Goal: Information Seeking & Learning: Learn about a topic

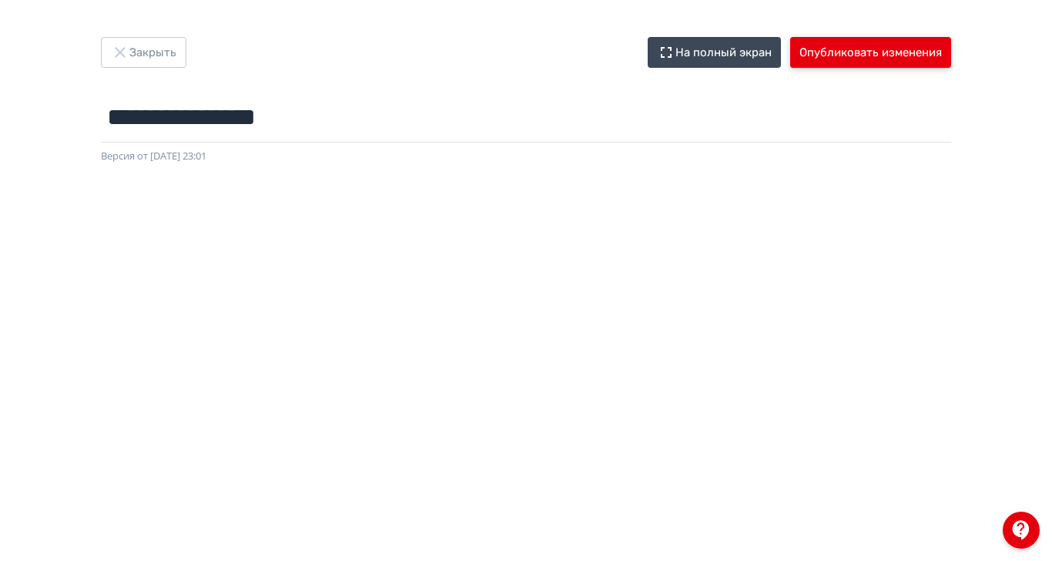
click at [951, 49] on button "Опубликовать изменения" at bounding box center [870, 52] width 161 height 31
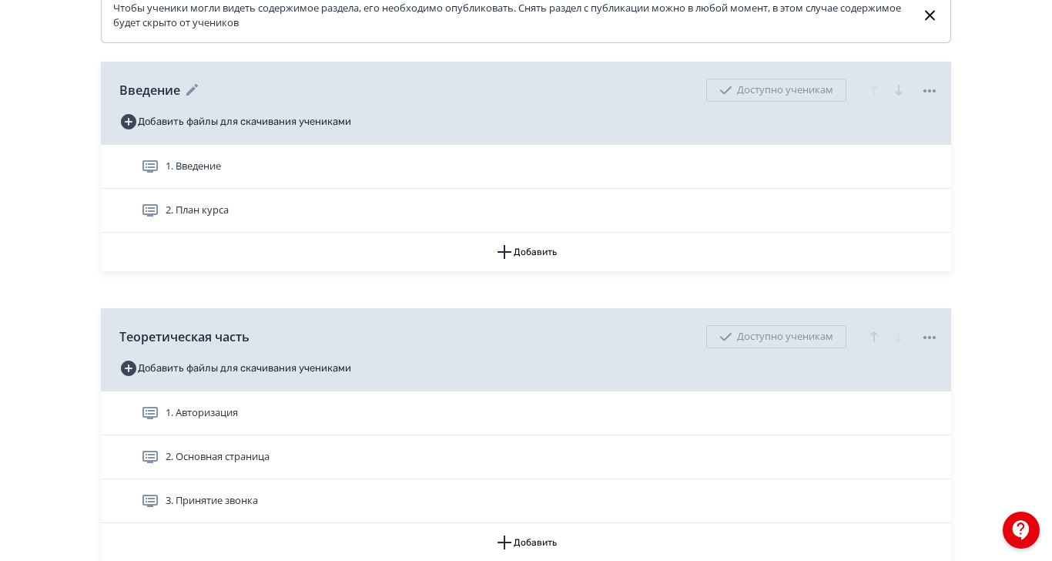
scroll to position [417, 0]
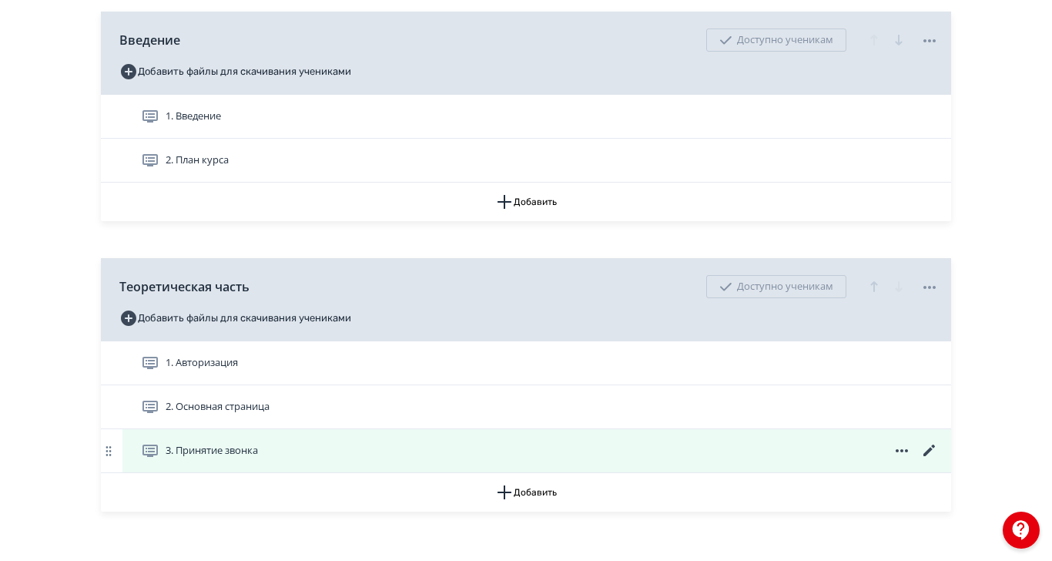
click at [258, 458] on span "3. Принятие звонка" at bounding box center [212, 450] width 92 height 15
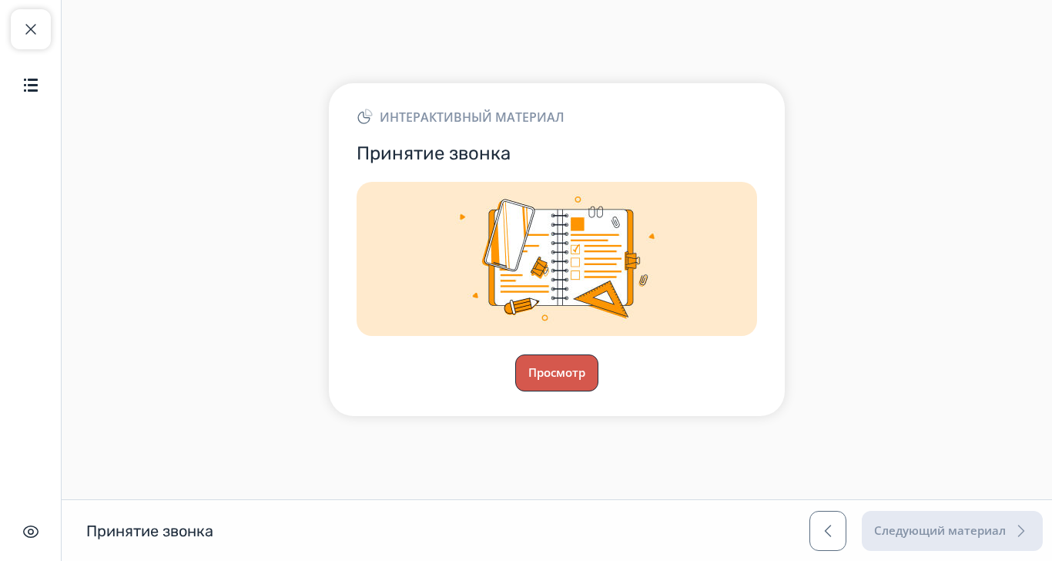
click at [598, 391] on button "Просмотр" at bounding box center [556, 372] width 83 height 37
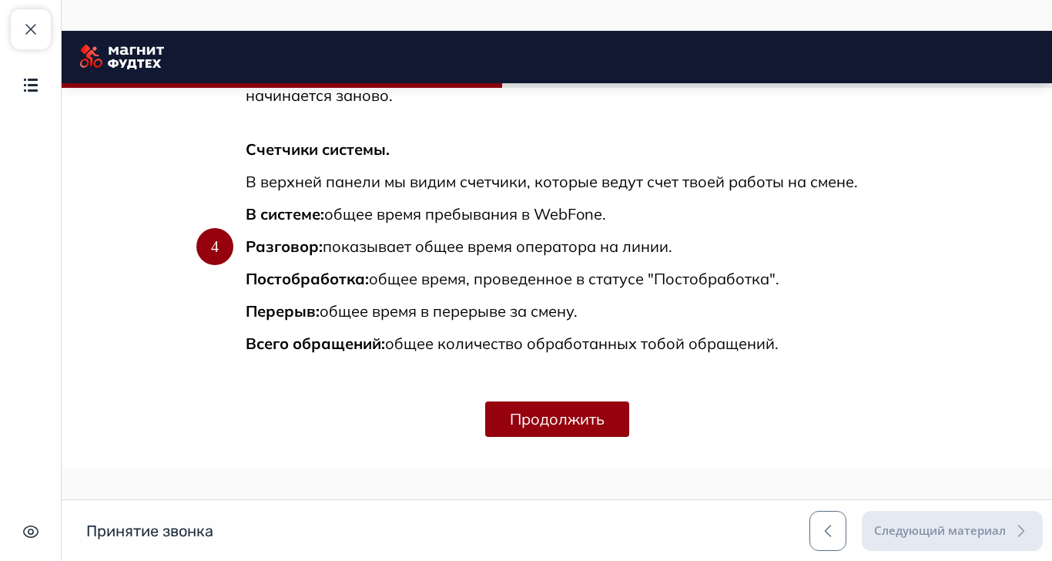
scroll to position [1261, 0]
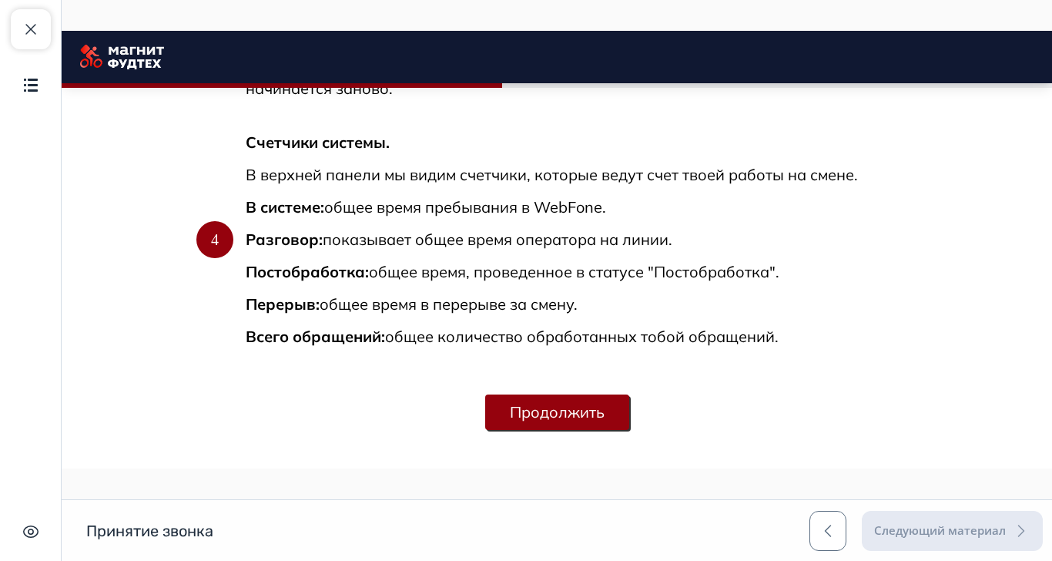
click at [629, 426] on button "Продолжить" at bounding box center [557, 411] width 144 height 35
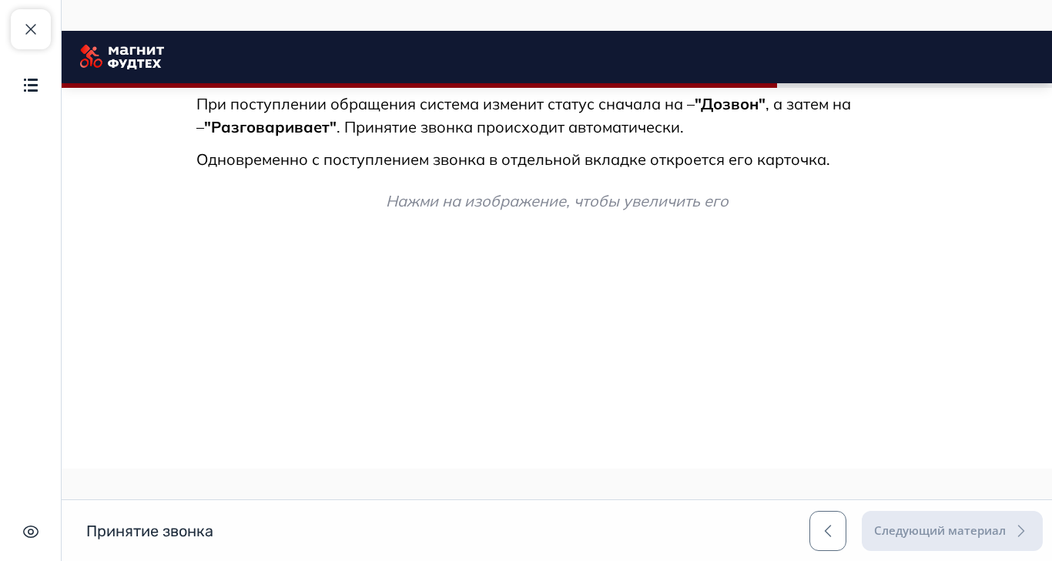
scroll to position [1692, 0]
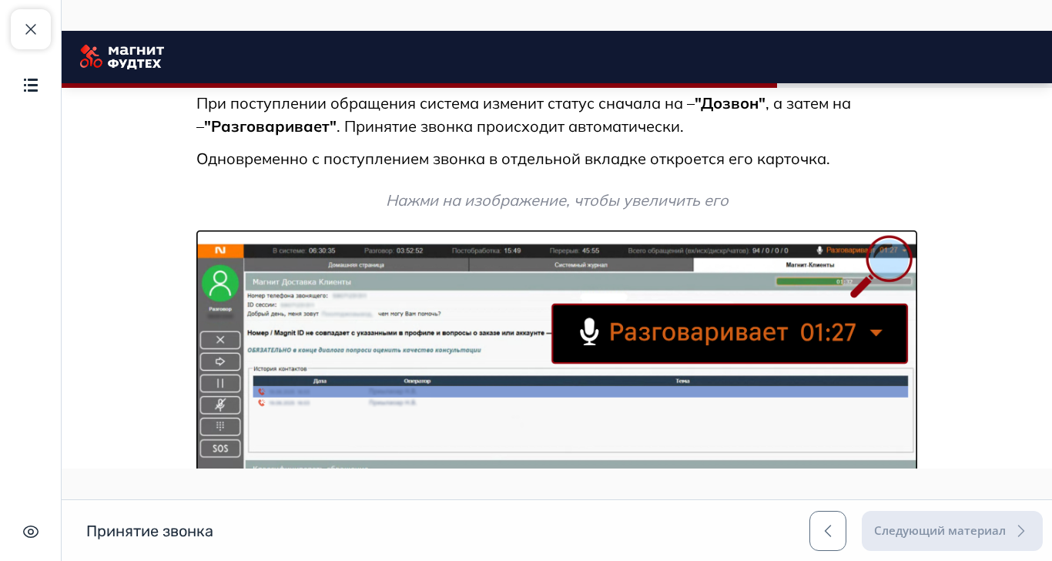
click at [755, 440] on img at bounding box center [556, 390] width 721 height 320
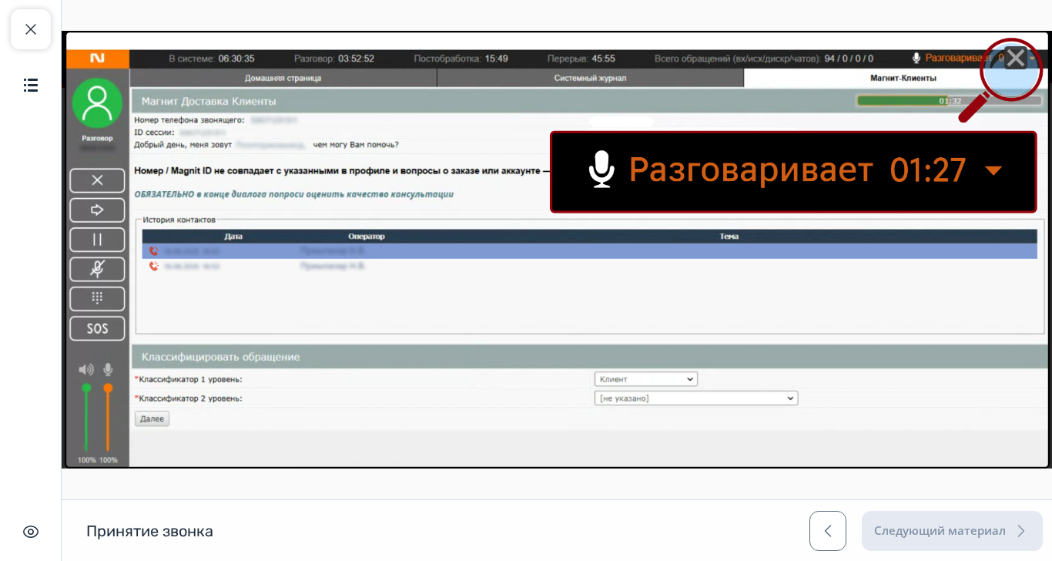
click at [1023, 52] on line "Close" at bounding box center [1015, 57] width 15 height 15
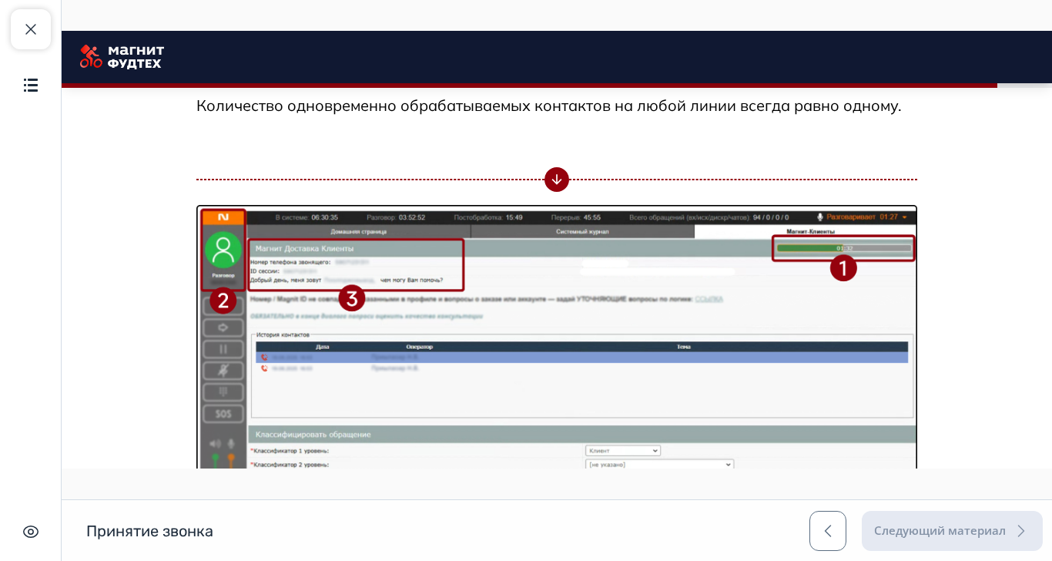
scroll to position [2308, 0]
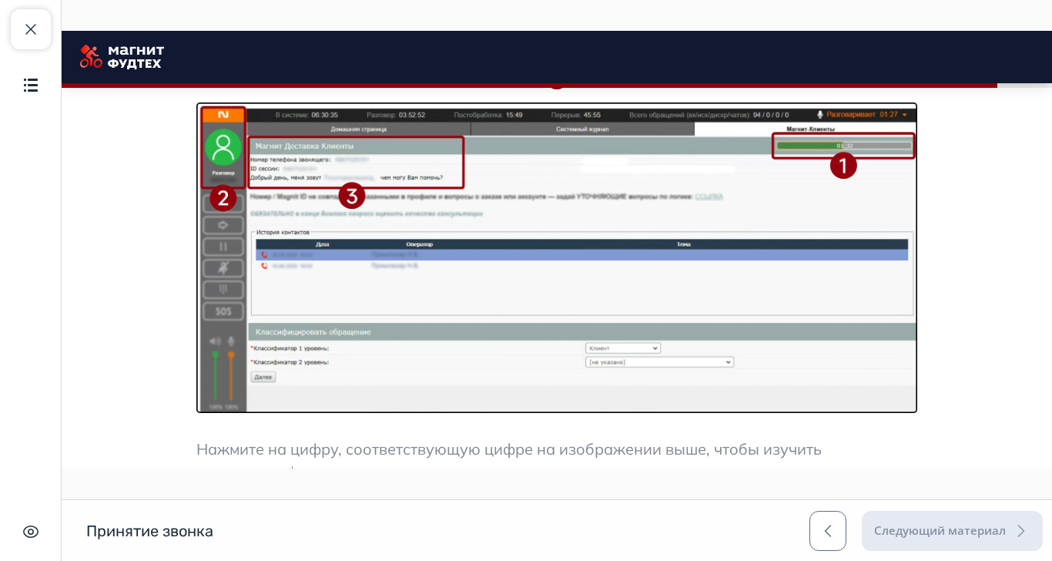
click at [814, 354] on img at bounding box center [556, 257] width 721 height 311
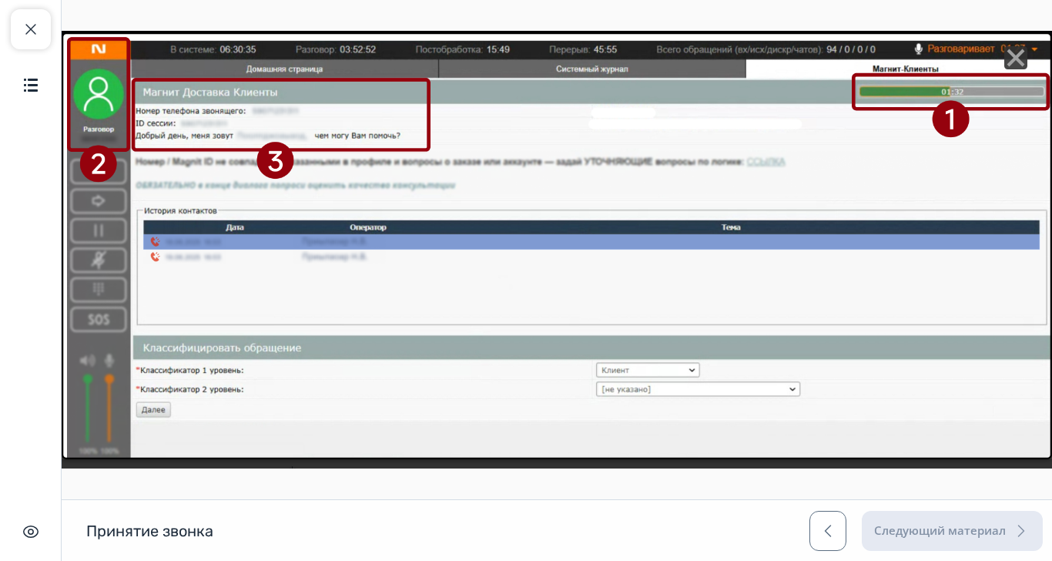
click at [1023, 56] on line "Close" at bounding box center [1015, 57] width 15 height 15
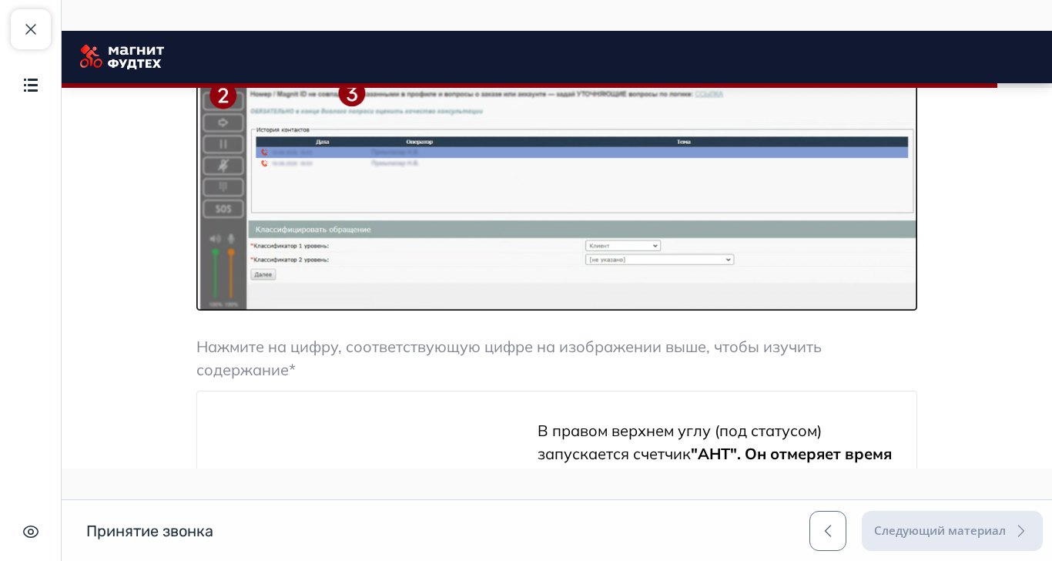
scroll to position [2514, 0]
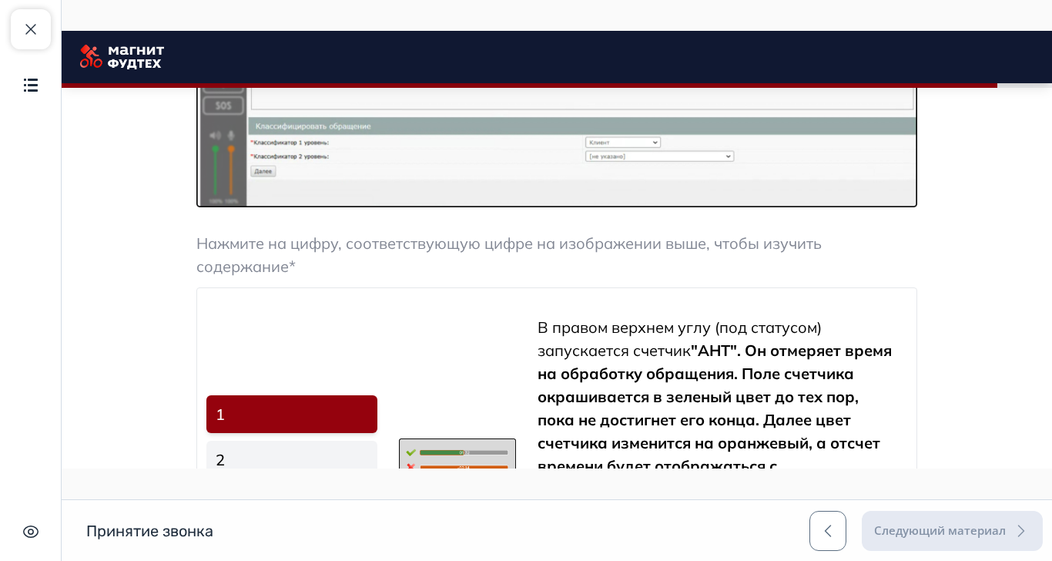
click at [516, 471] on img at bounding box center [457, 459] width 117 height 43
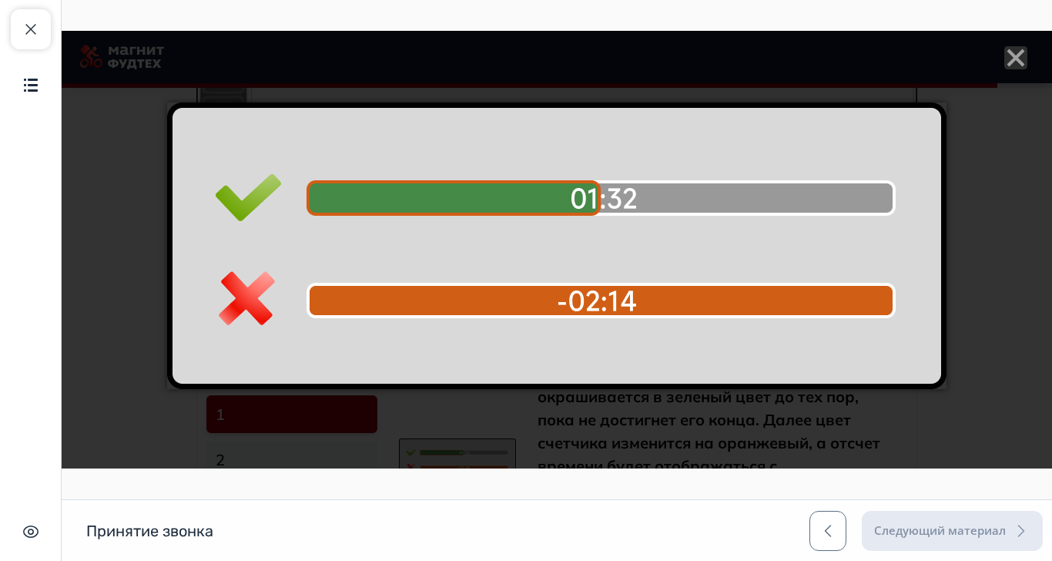
click at [1027, 47] on icon "Close" at bounding box center [1015, 57] width 23 height 23
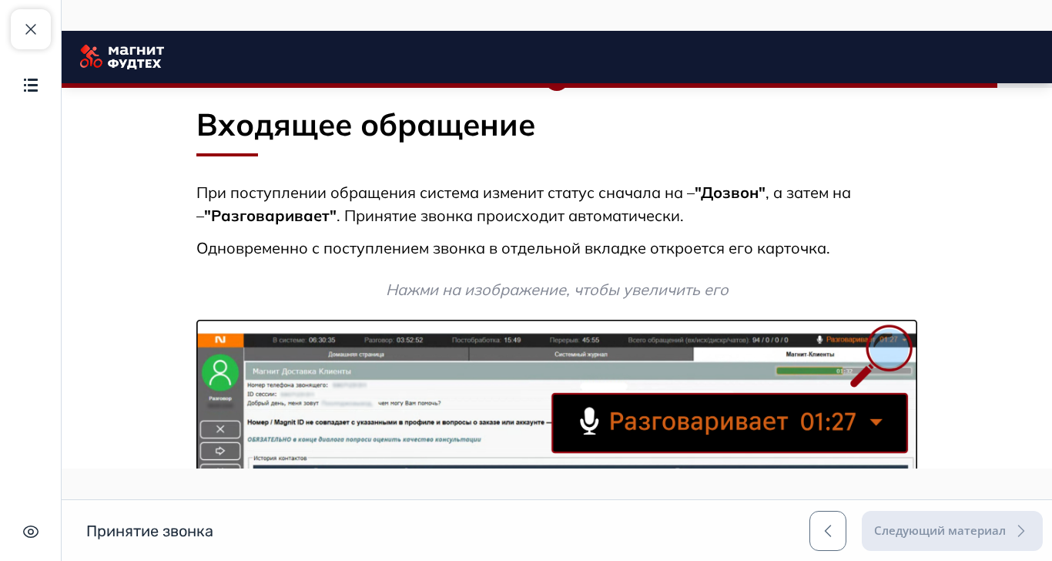
scroll to position [1589, 0]
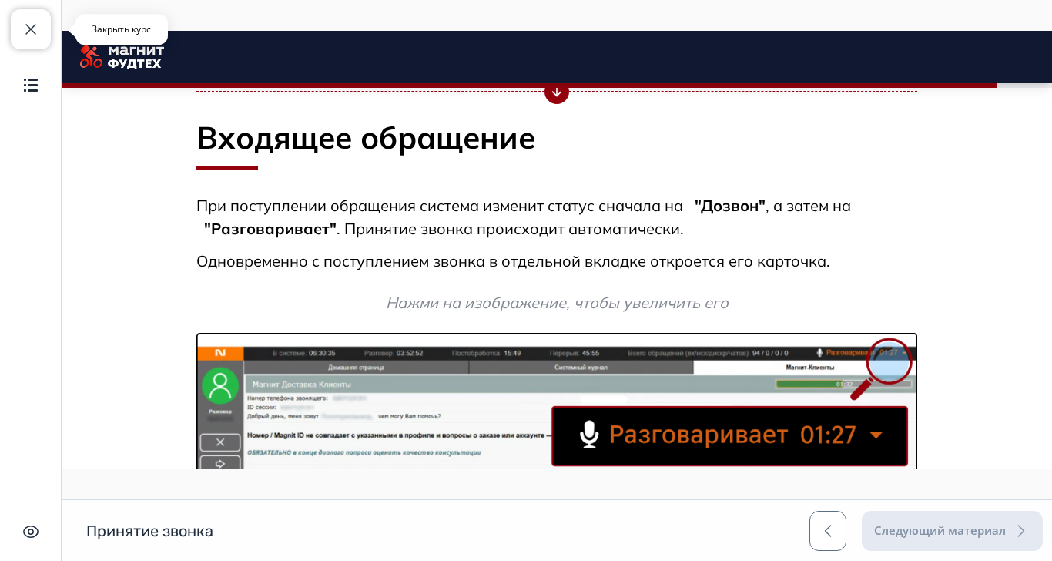
click at [35, 31] on span "button" at bounding box center [31, 29] width 18 height 18
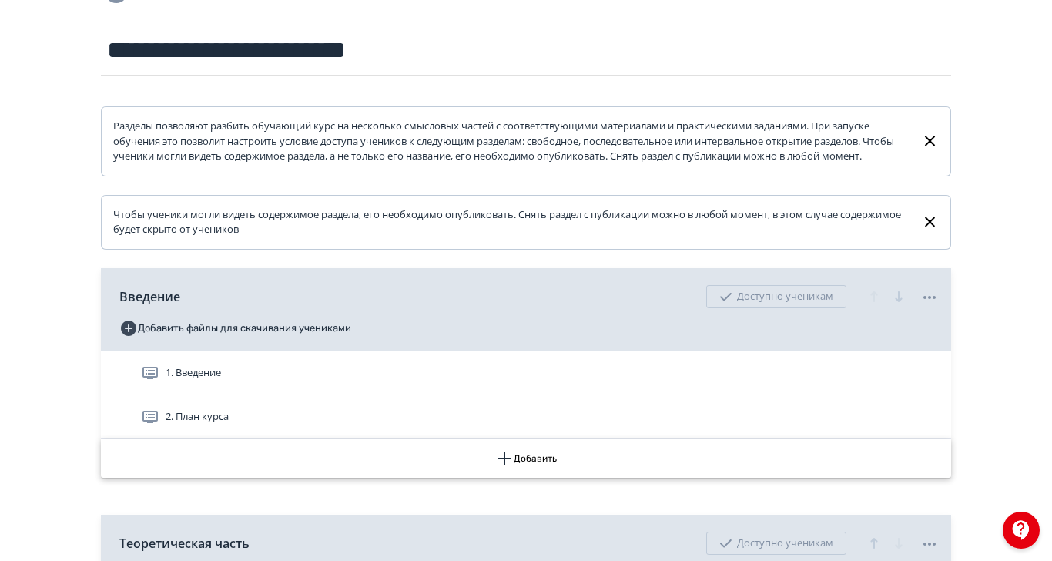
scroll to position [417, 0]
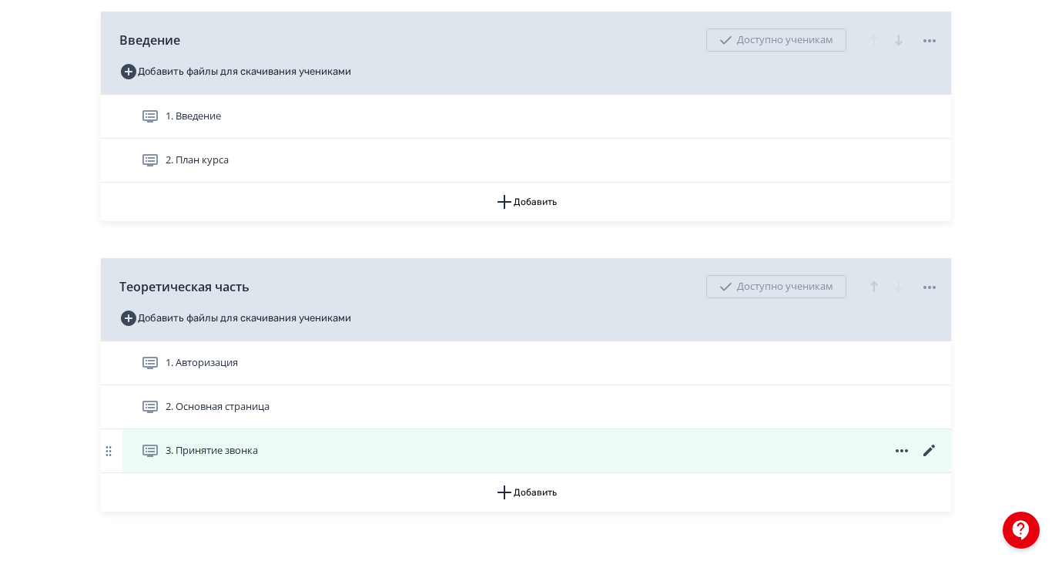
click at [939, 460] on icon at bounding box center [929, 450] width 18 height 18
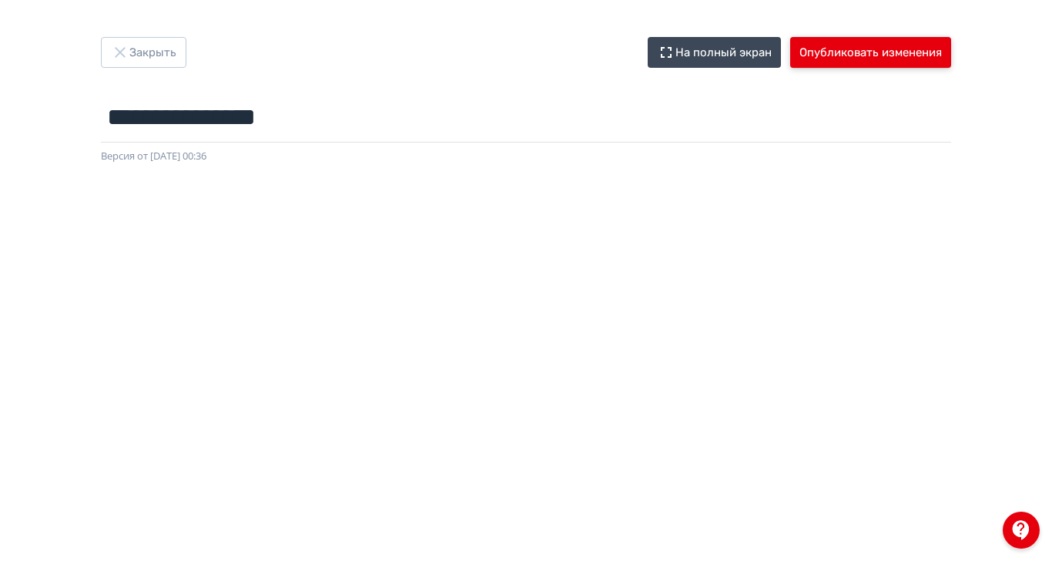
click at [951, 49] on button "Опубликовать изменения" at bounding box center [870, 52] width 161 height 31
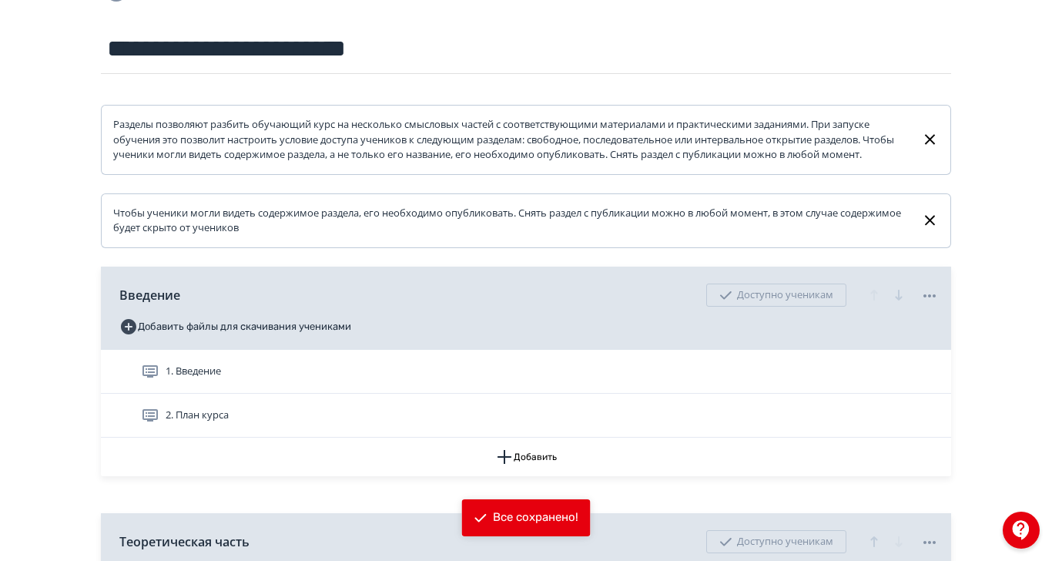
scroll to position [417, 0]
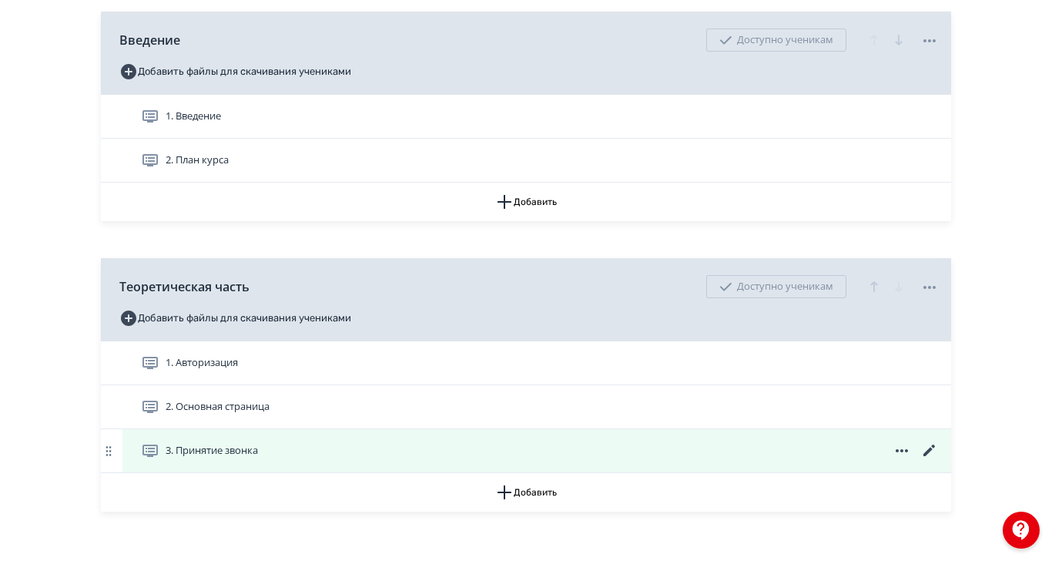
click at [258, 458] on span "3. Принятие звонка" at bounding box center [212, 450] width 92 height 15
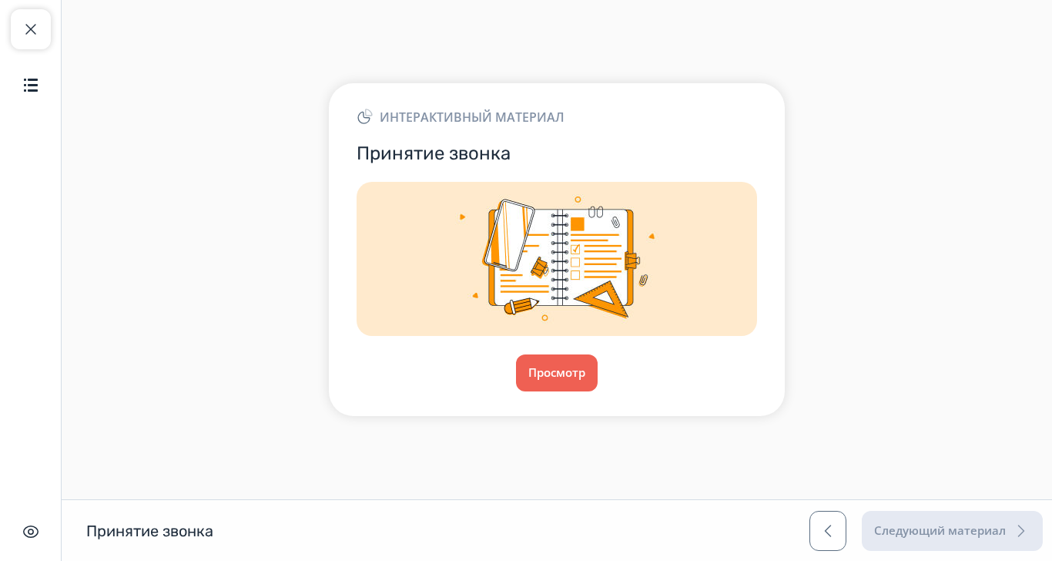
click at [718, 415] on div "Интерактивный материал Принятие звонка Просмотр" at bounding box center [557, 249] width 456 height 332
click at [598, 391] on button "Просмотр" at bounding box center [556, 372] width 83 height 37
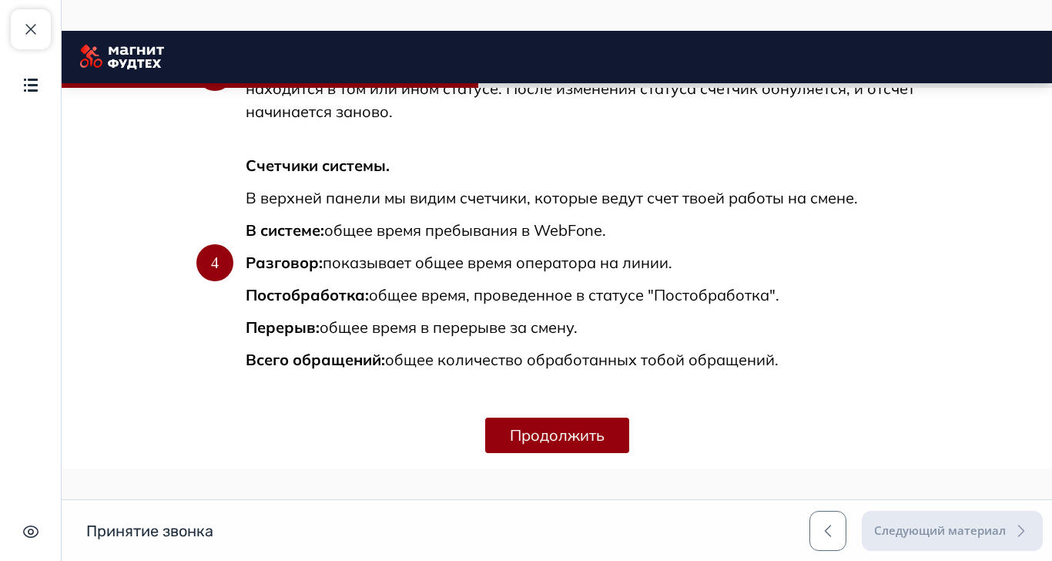
scroll to position [1261, 0]
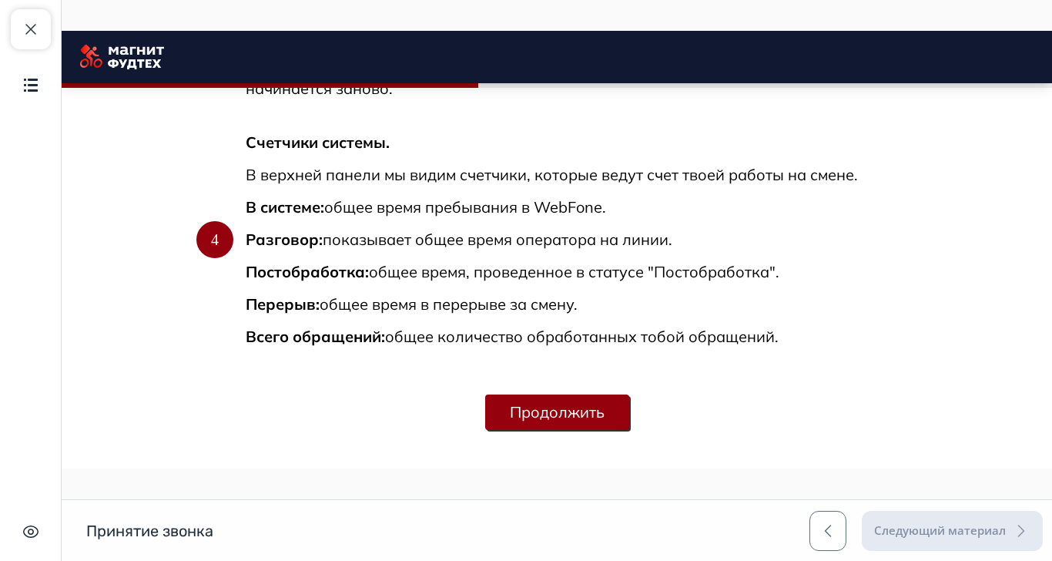
click at [629, 407] on button "Продолжить" at bounding box center [557, 411] width 144 height 35
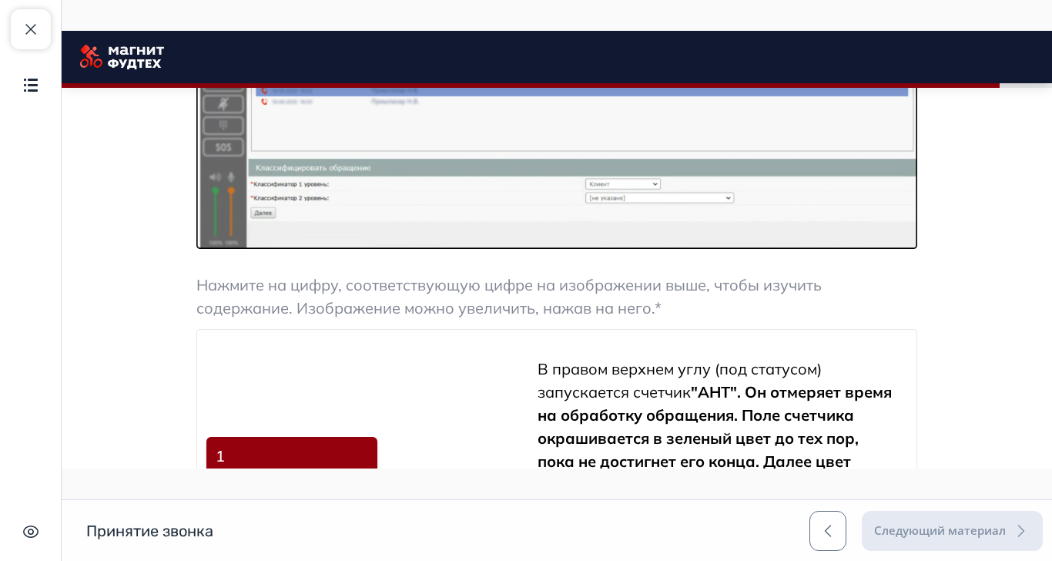
scroll to position [2616, 0]
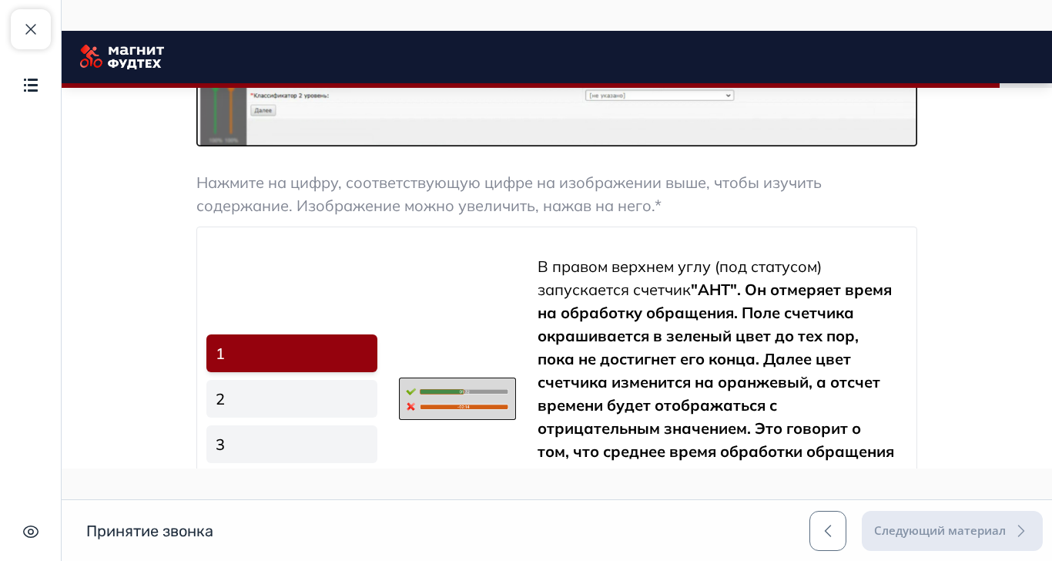
click at [516, 404] on img at bounding box center [457, 398] width 117 height 43
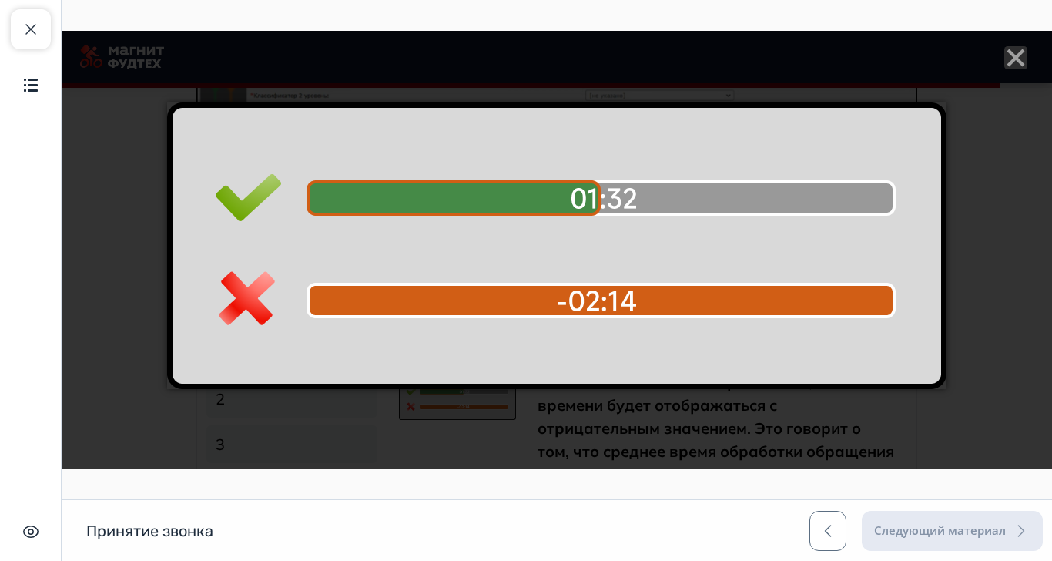
click at [1027, 59] on icon "Close" at bounding box center [1015, 57] width 23 height 23
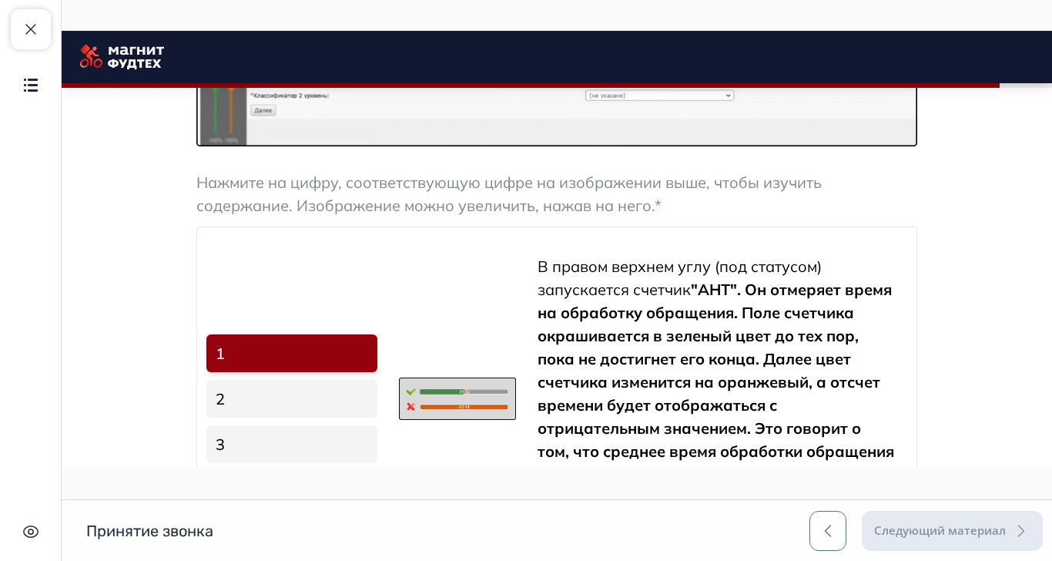
click at [377, 397] on link "2" at bounding box center [291, 399] width 171 height 38
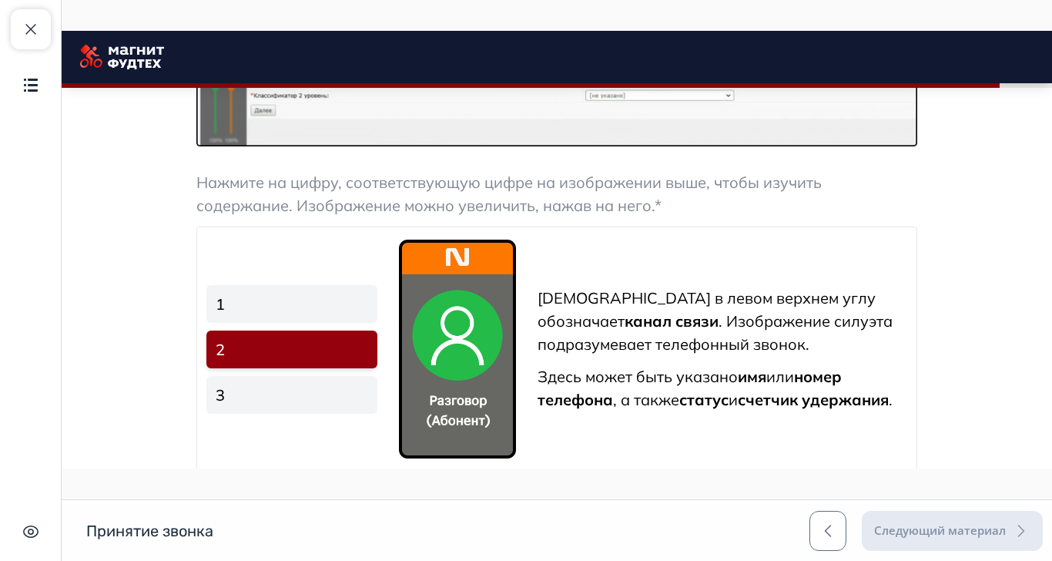
click at [377, 410] on link "3" at bounding box center [291, 395] width 171 height 38
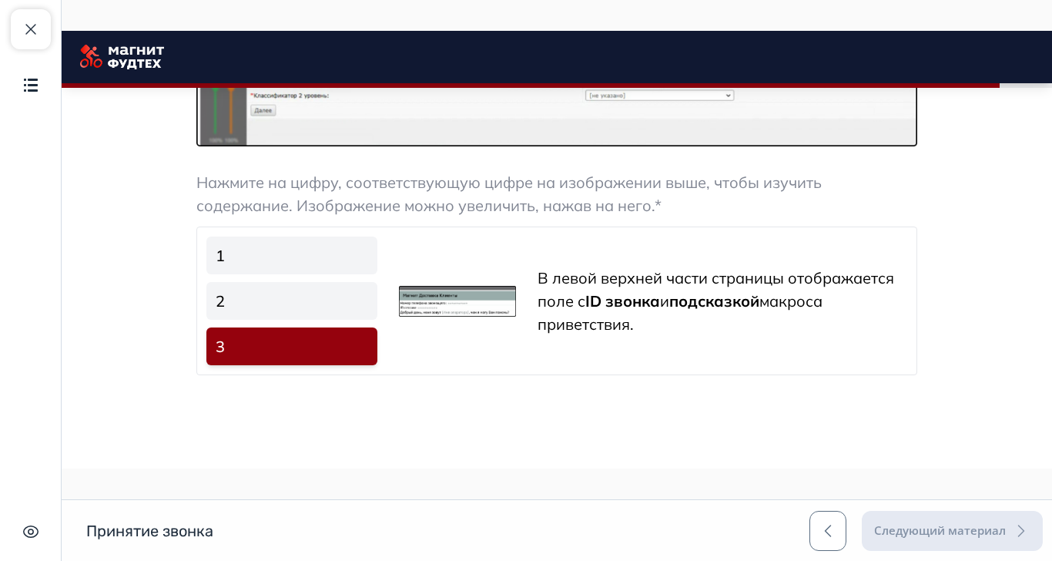
click at [516, 305] on img at bounding box center [457, 301] width 117 height 31
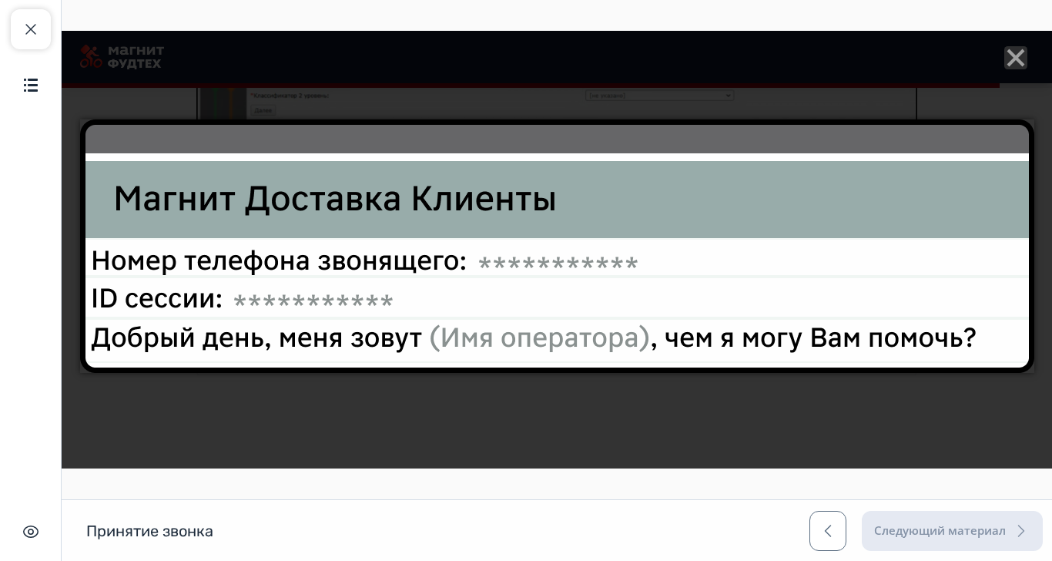
click at [1027, 62] on icon "Close" at bounding box center [1015, 57] width 23 height 23
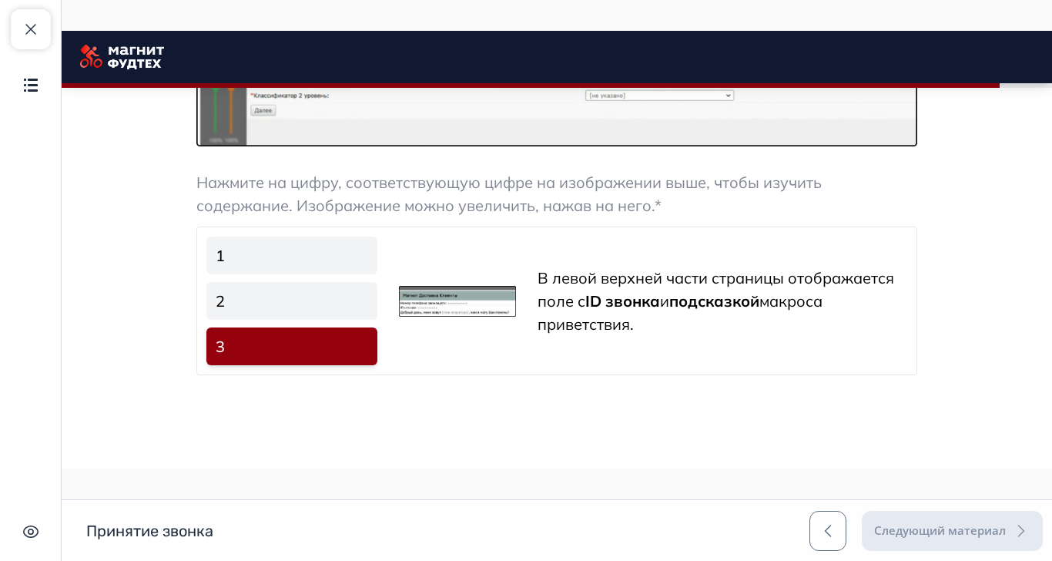
click at [516, 297] on img at bounding box center [457, 301] width 117 height 31
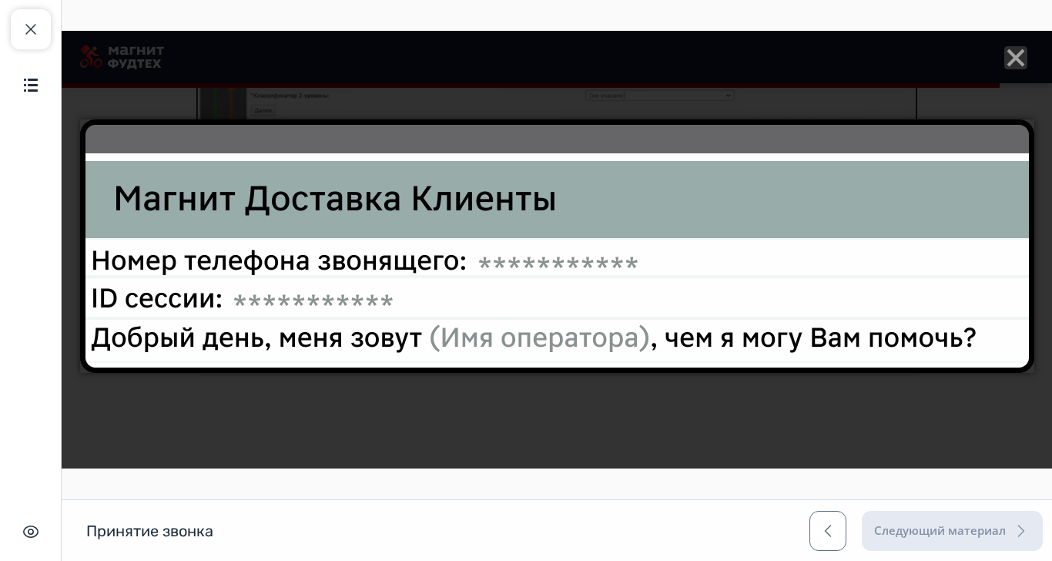
click at [1027, 65] on icon "Close" at bounding box center [1015, 57] width 23 height 23
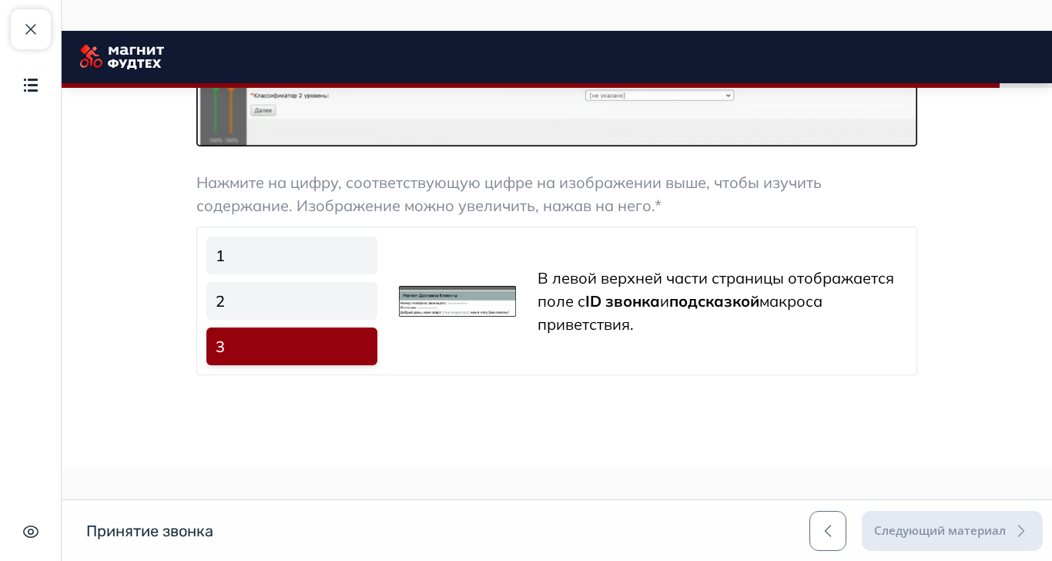
click at [377, 299] on link "2" at bounding box center [291, 301] width 171 height 38
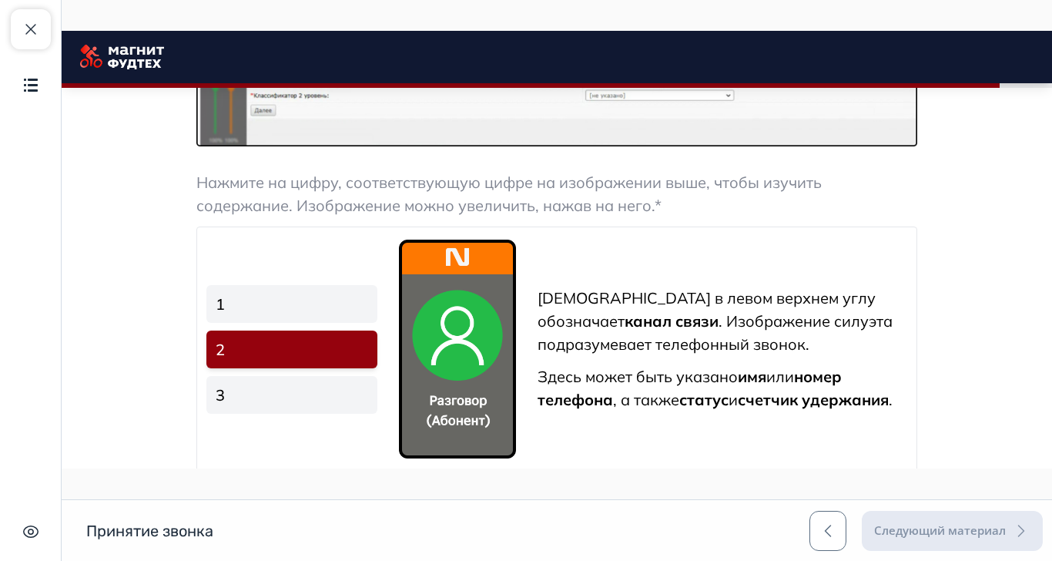
click at [377, 309] on link "1" at bounding box center [291, 304] width 171 height 38
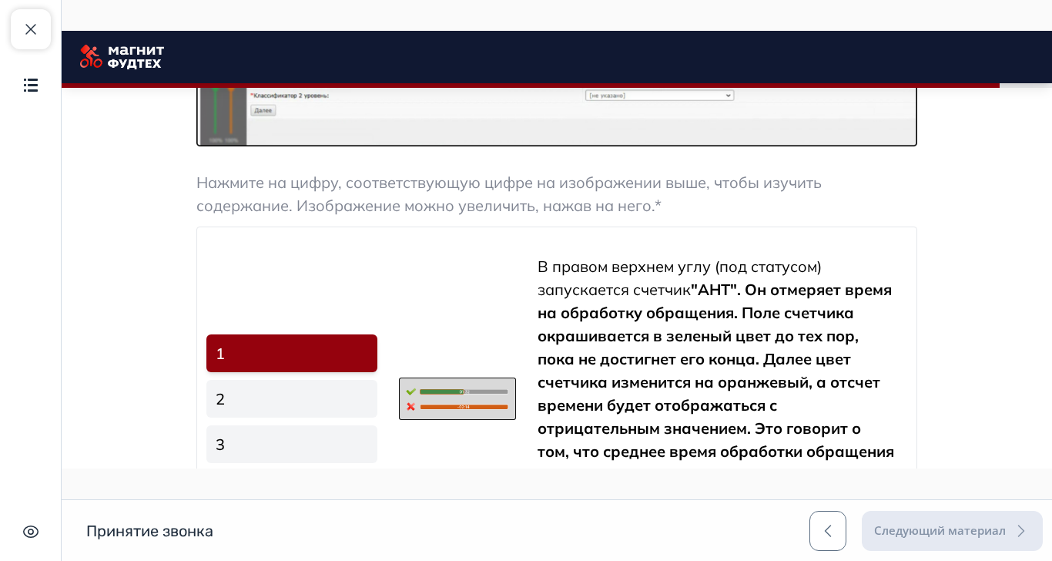
click at [516, 405] on img at bounding box center [457, 398] width 117 height 43
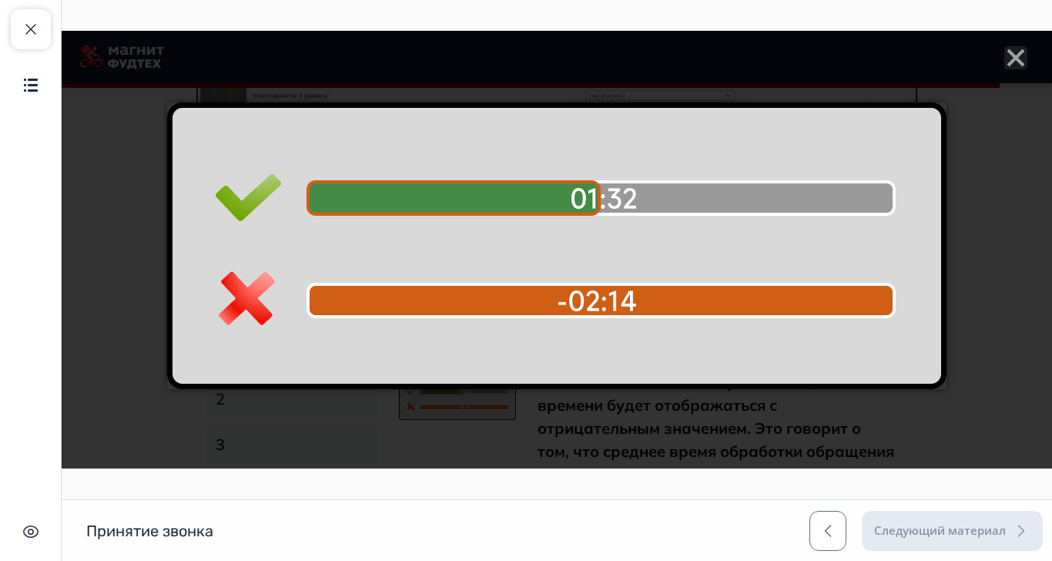
click at [1051, 69] on div at bounding box center [557, 249] width 990 height 437
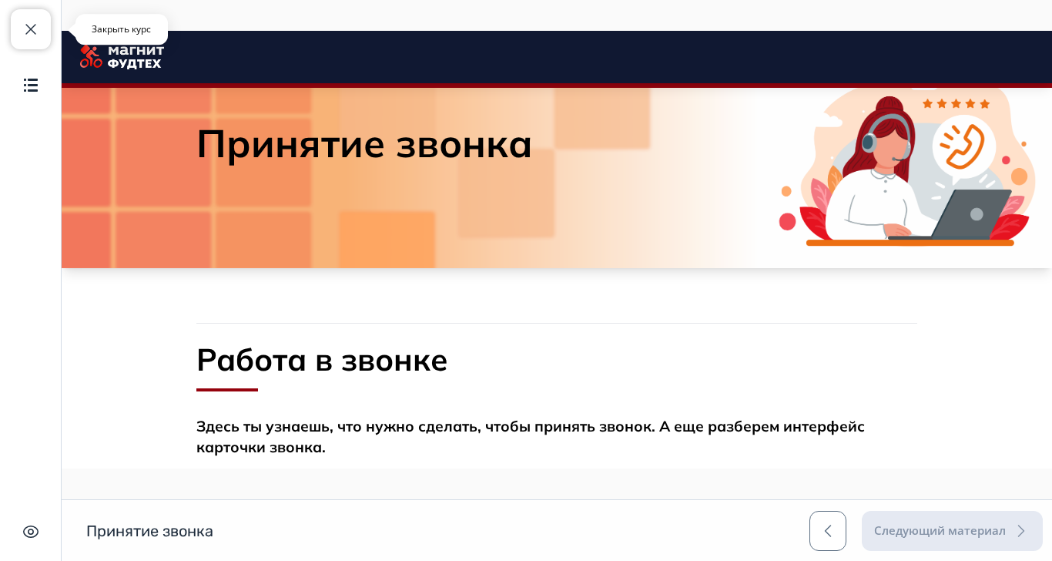
scroll to position [0, 0]
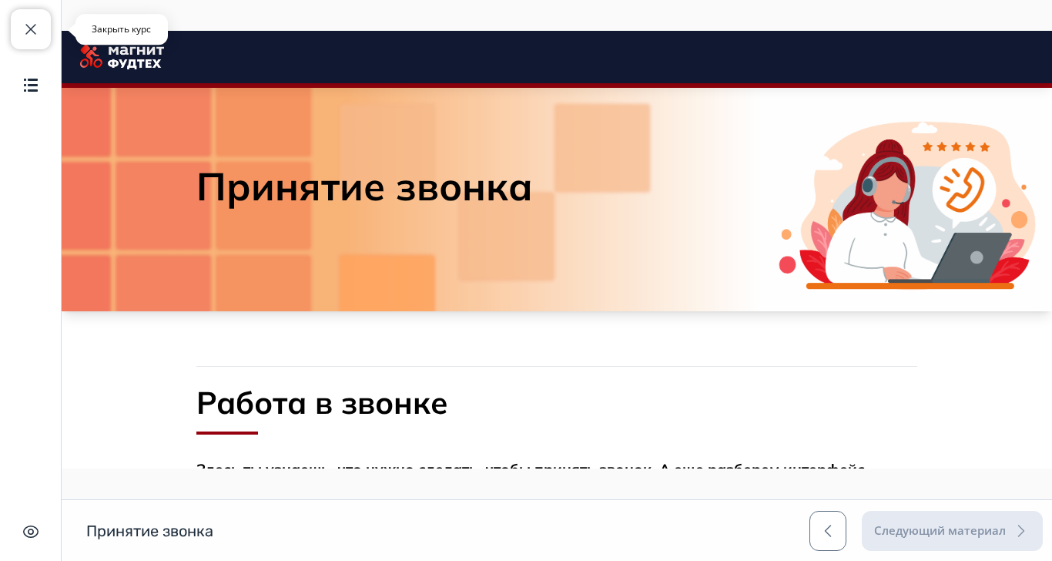
click at [35, 28] on span "button" at bounding box center [31, 29] width 18 height 18
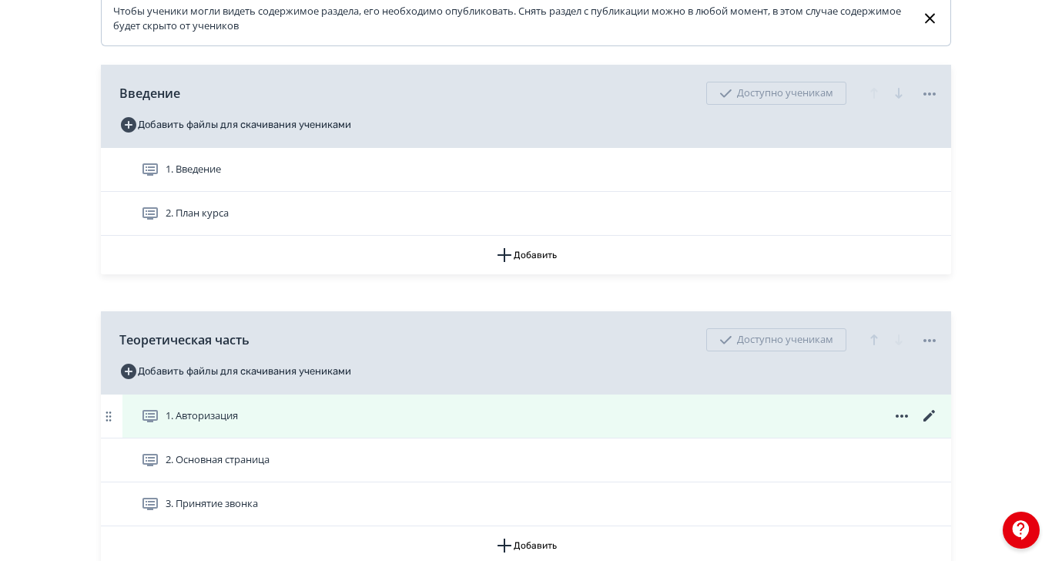
scroll to position [417, 0]
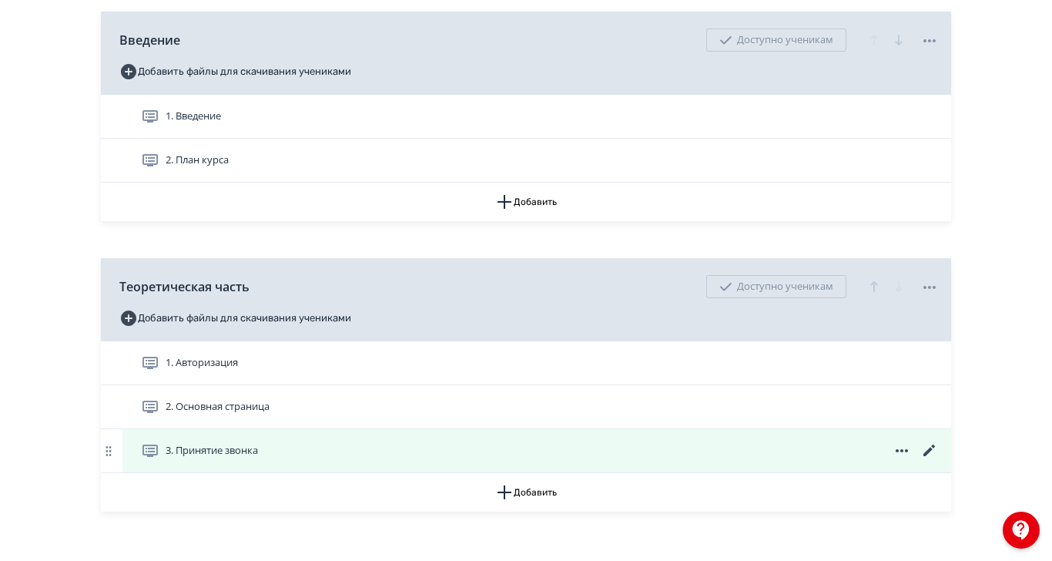
click at [939, 460] on icon at bounding box center [929, 450] width 18 height 18
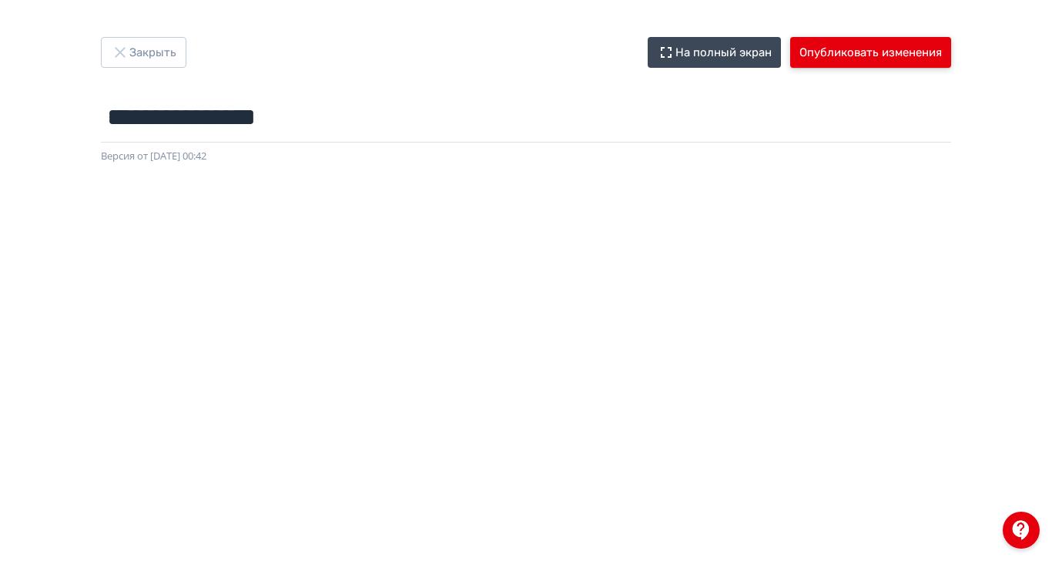
click at [951, 53] on button "Опубликовать изменения" at bounding box center [870, 52] width 161 height 31
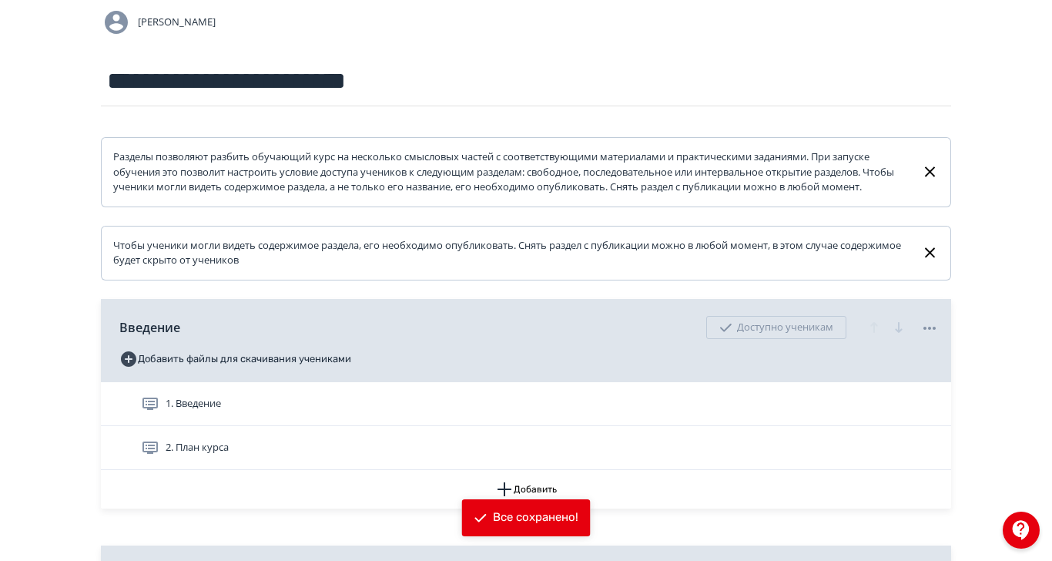
scroll to position [417, 0]
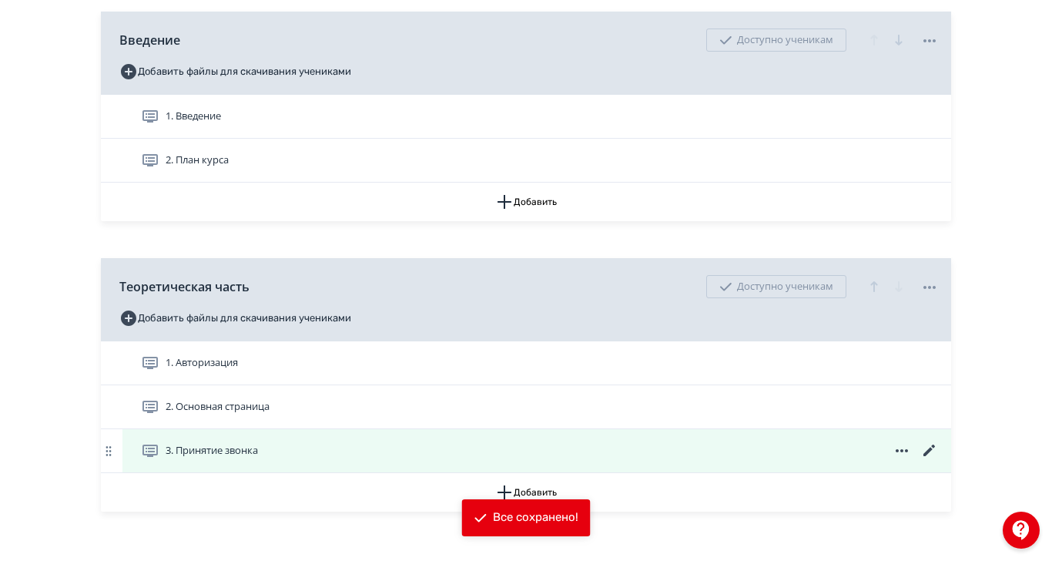
click at [258, 458] on span "3. Принятие звонка" at bounding box center [212, 450] width 92 height 15
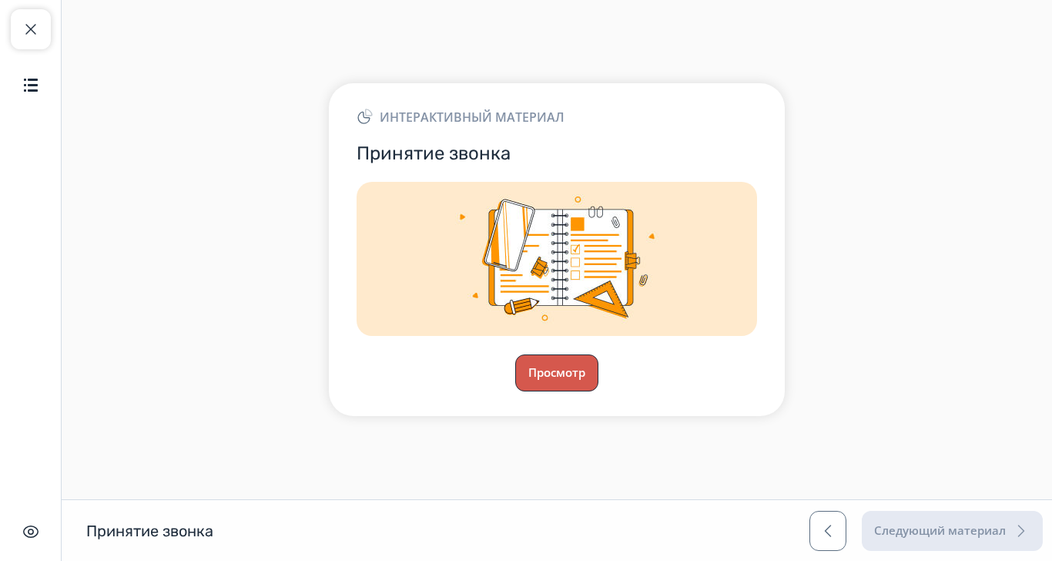
click at [598, 391] on button "Просмотр" at bounding box center [556, 372] width 83 height 37
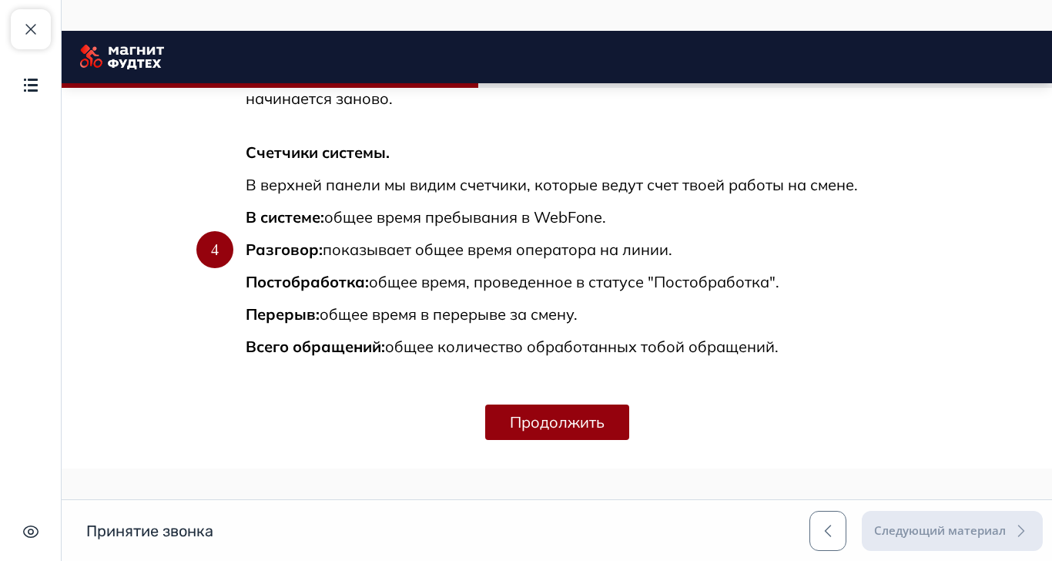
scroll to position [1261, 0]
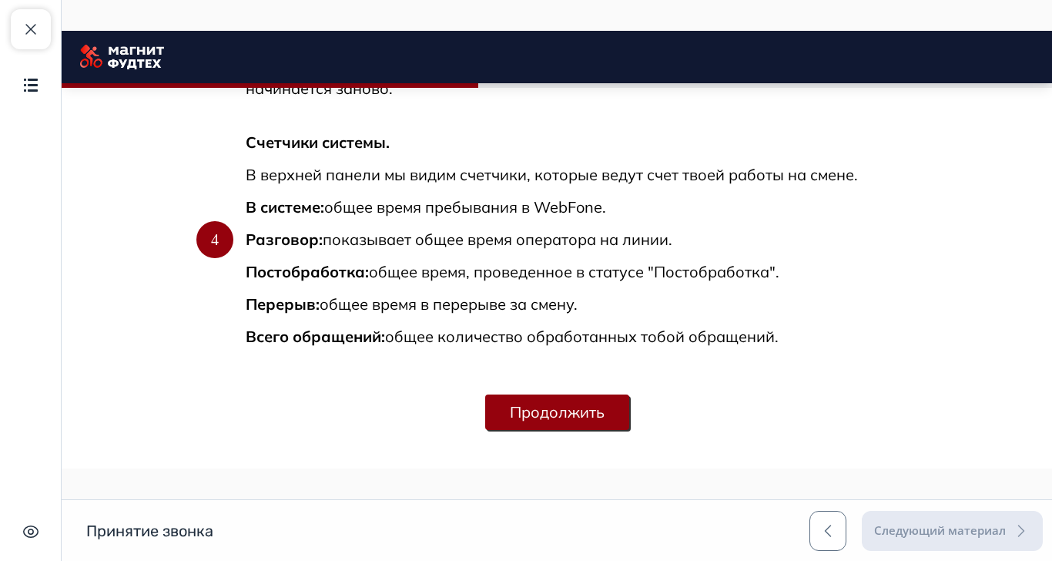
click at [629, 420] on button "Продолжить" at bounding box center [557, 411] width 144 height 35
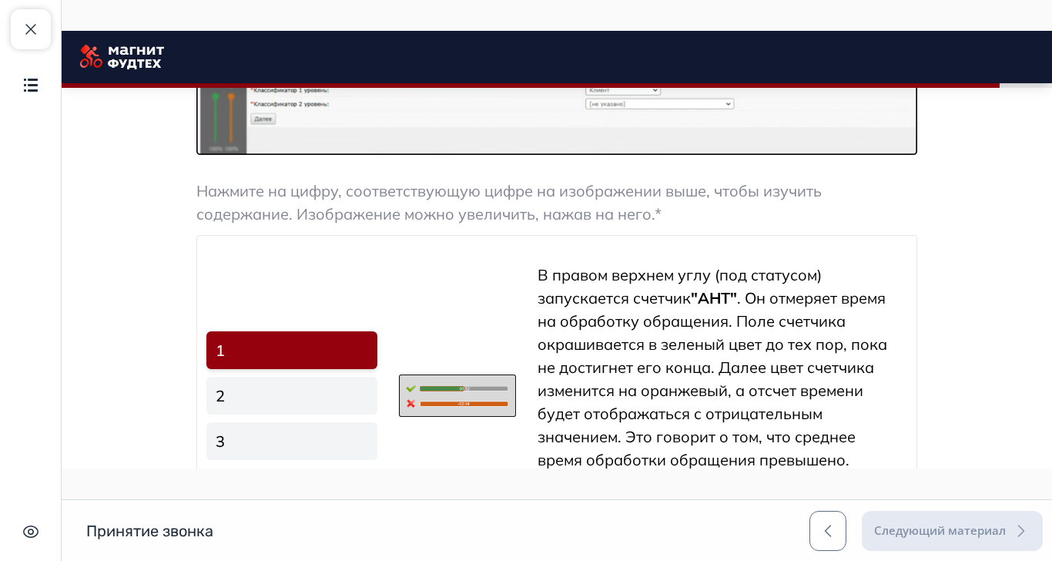
scroll to position [2616, 0]
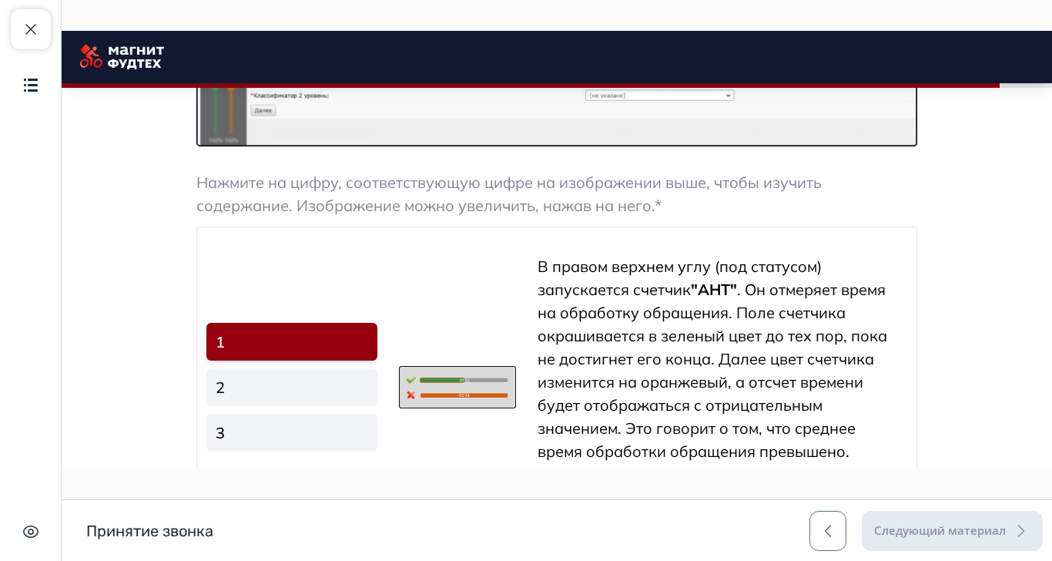
click at [377, 380] on link "2" at bounding box center [291, 387] width 171 height 38
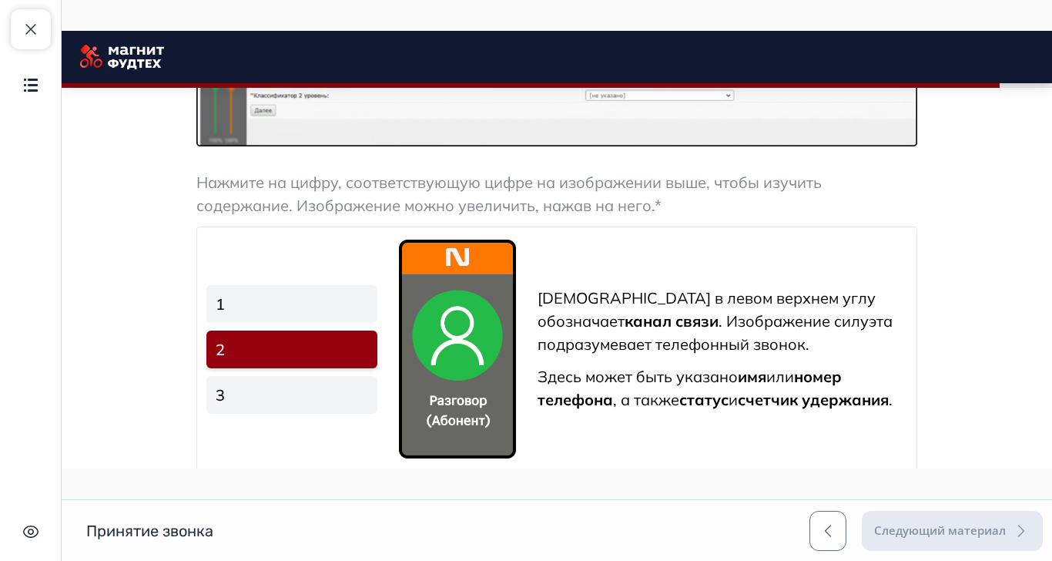
click at [377, 404] on link "3" at bounding box center [291, 395] width 171 height 38
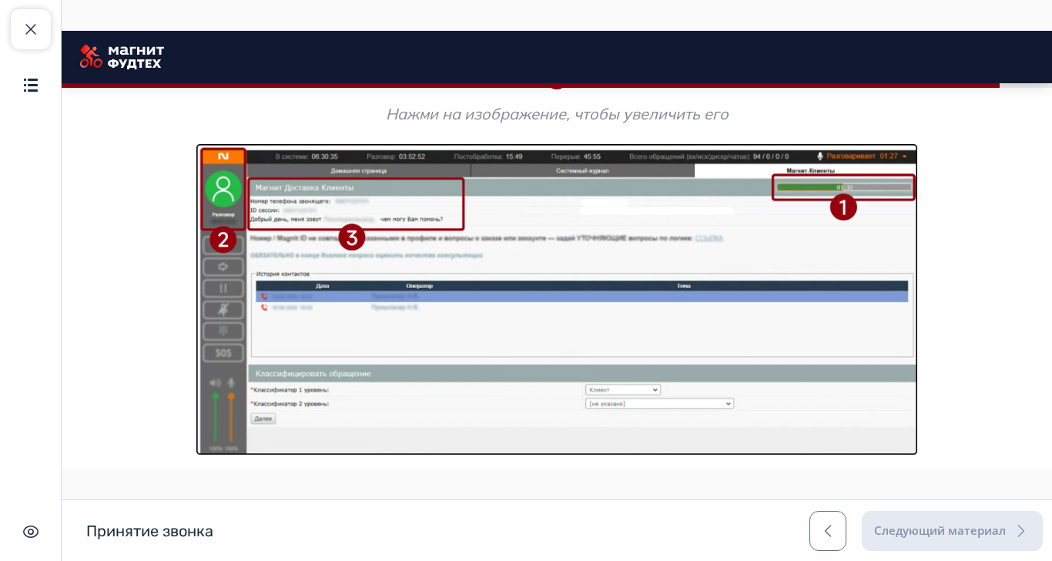
scroll to position [2514, 0]
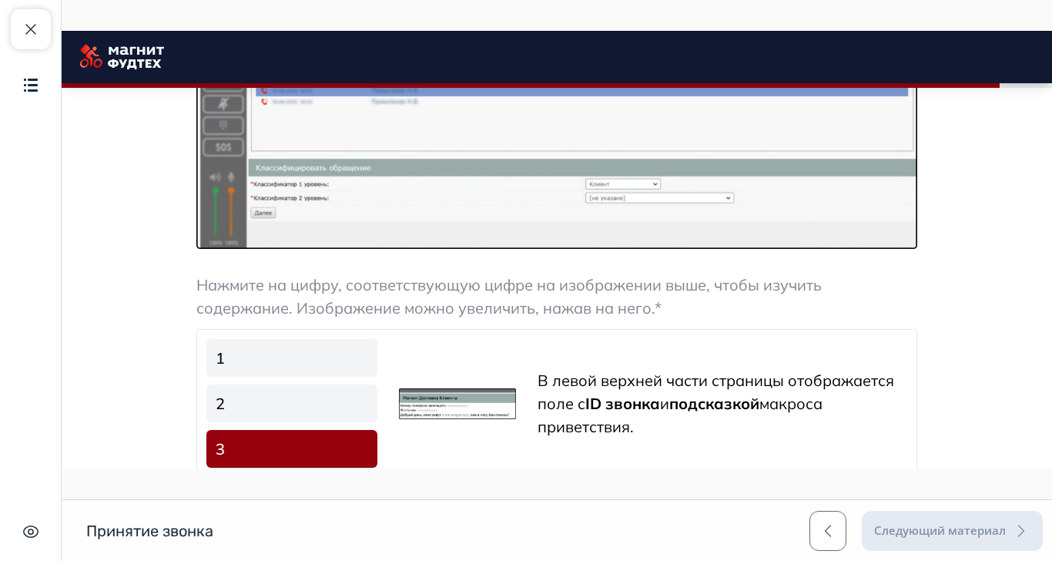
click at [516, 410] on img at bounding box center [457, 403] width 117 height 31
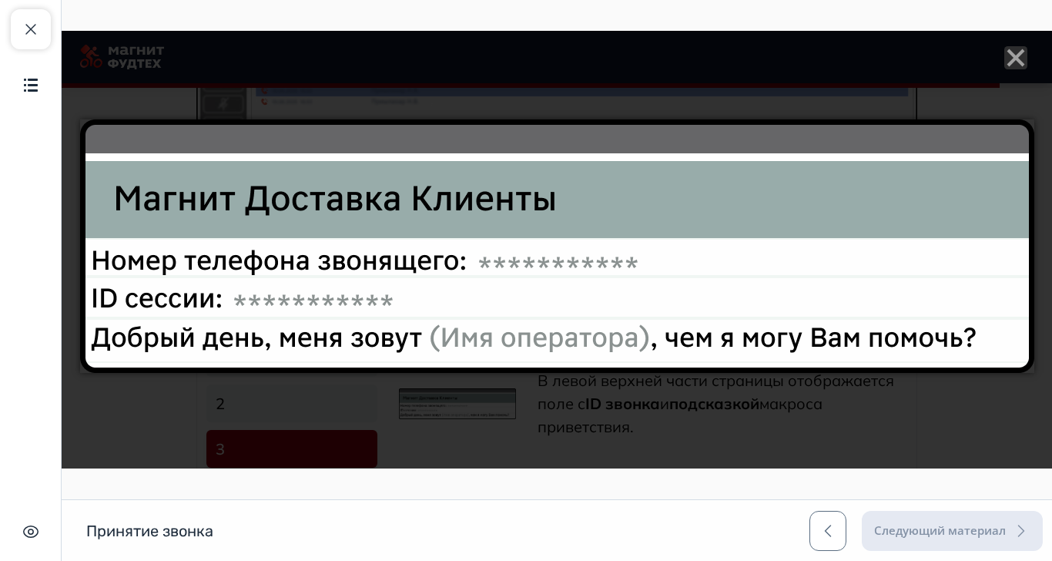
click at [1027, 54] on icon "Close" at bounding box center [1015, 57] width 23 height 23
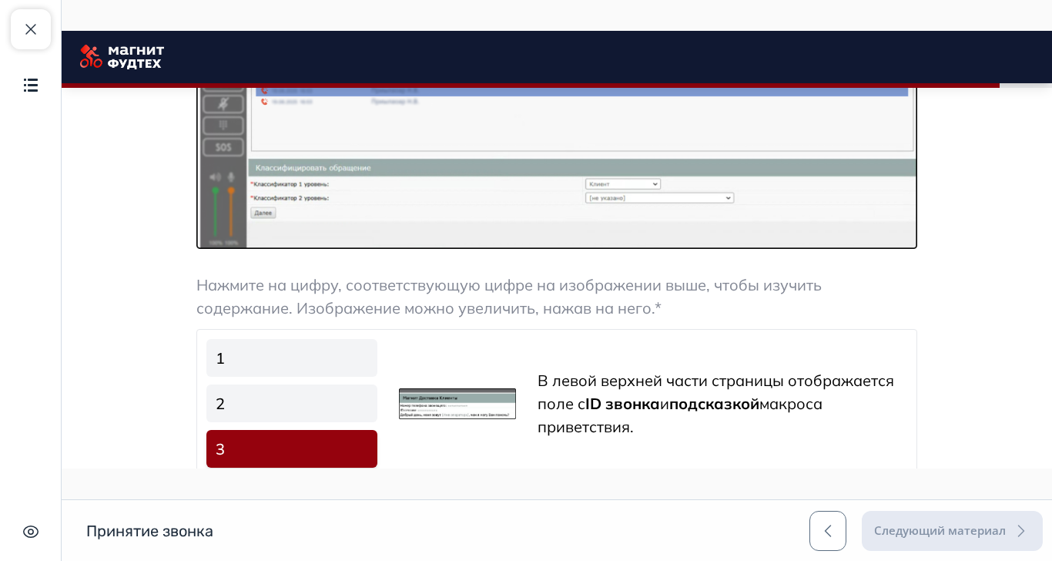
click at [377, 404] on link "2" at bounding box center [291, 403] width 171 height 38
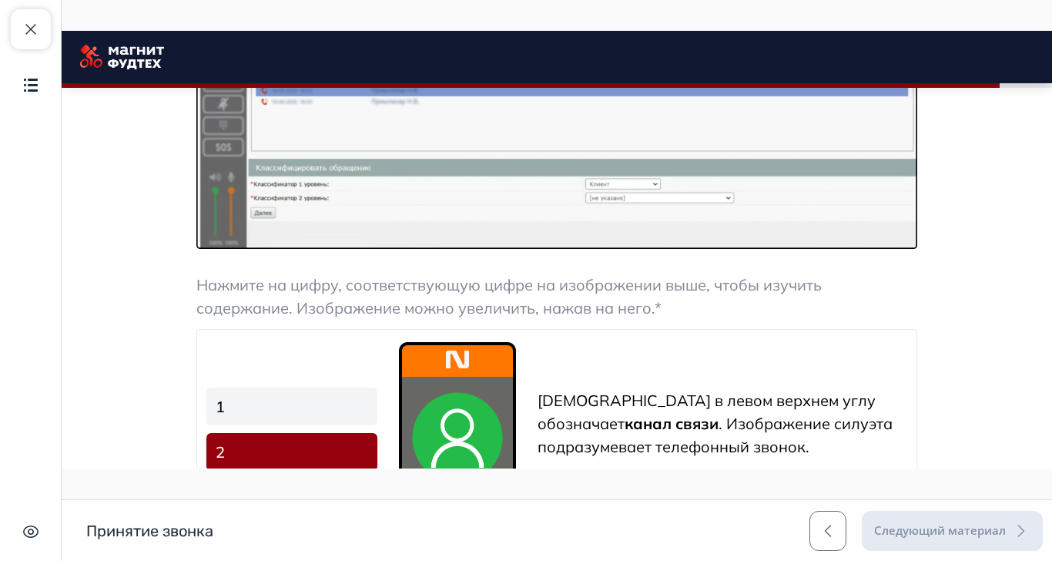
click at [516, 408] on img at bounding box center [457, 451] width 117 height 218
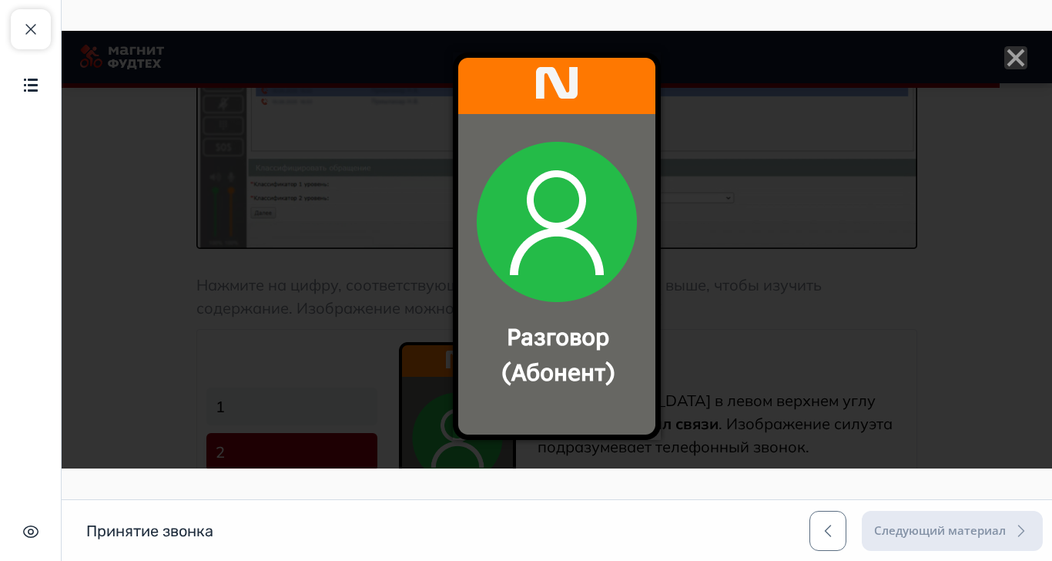
click at [1023, 65] on line "Close" at bounding box center [1015, 57] width 15 height 15
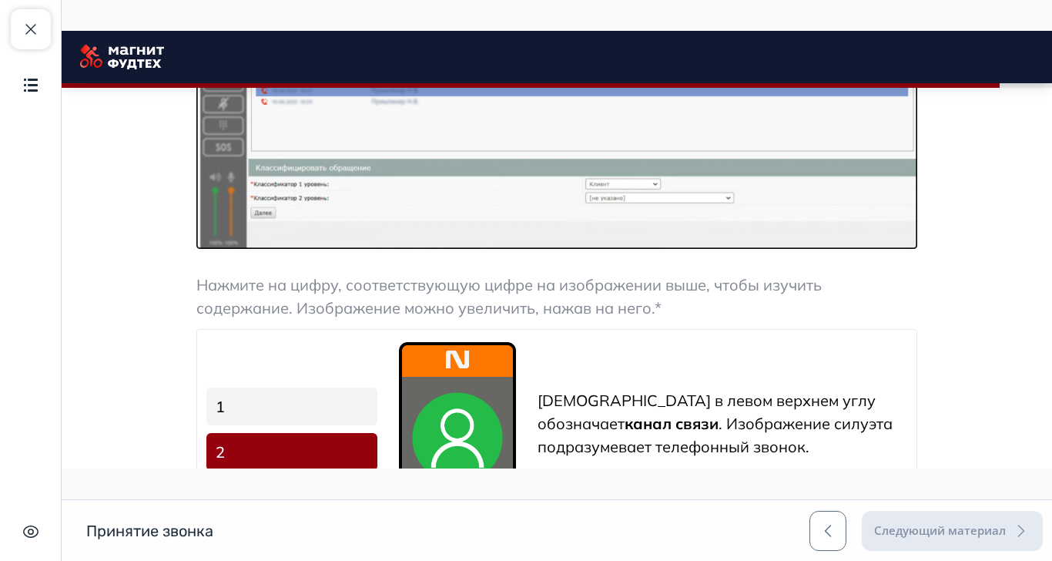
click at [377, 407] on link "1" at bounding box center [291, 406] width 171 height 38
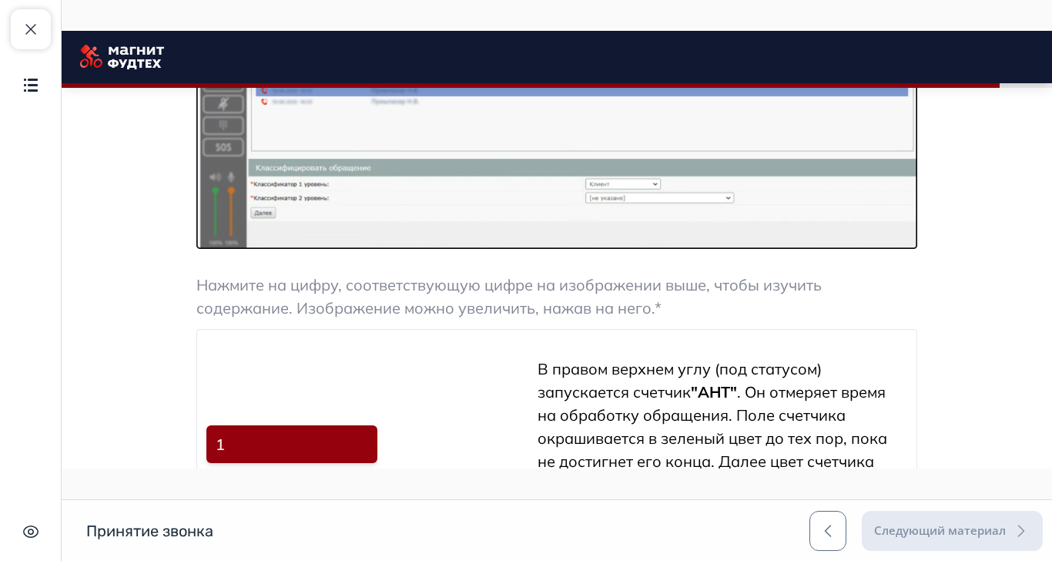
click at [516, 481] on img at bounding box center [457, 489] width 117 height 43
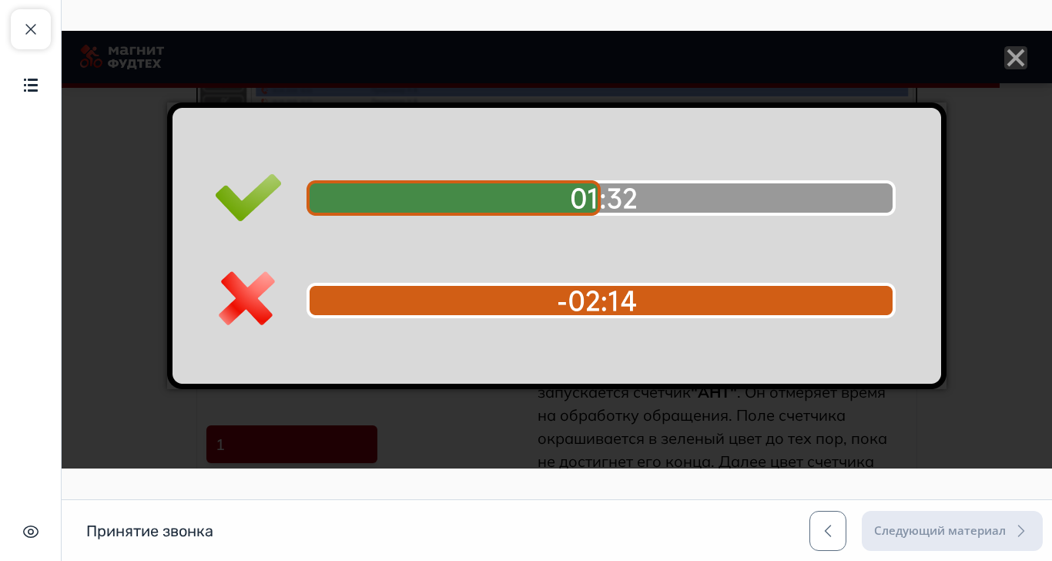
click at [1023, 62] on line "Close" at bounding box center [1015, 57] width 15 height 15
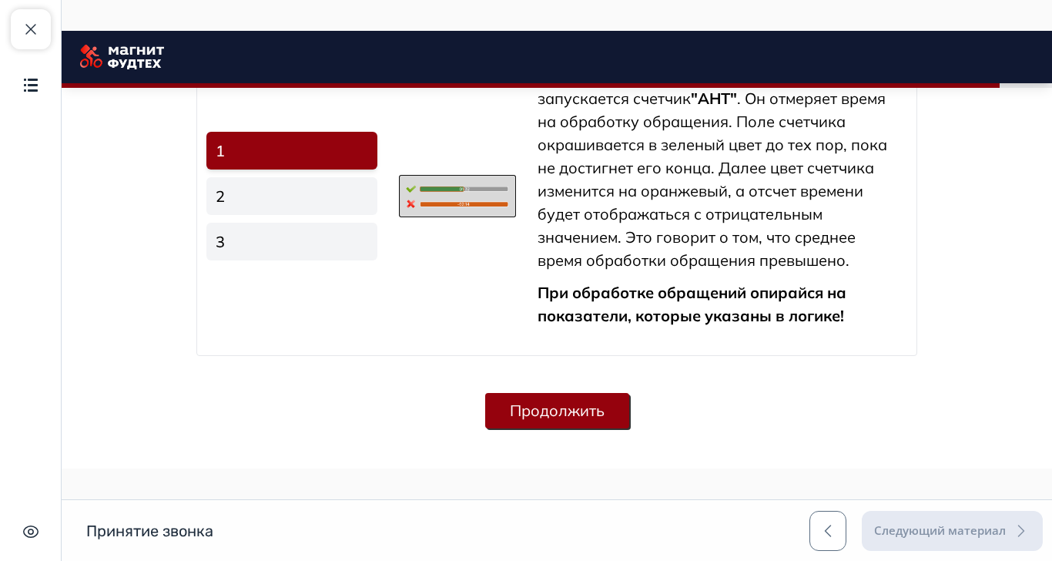
click at [629, 417] on button "Продолжить" at bounding box center [557, 410] width 144 height 35
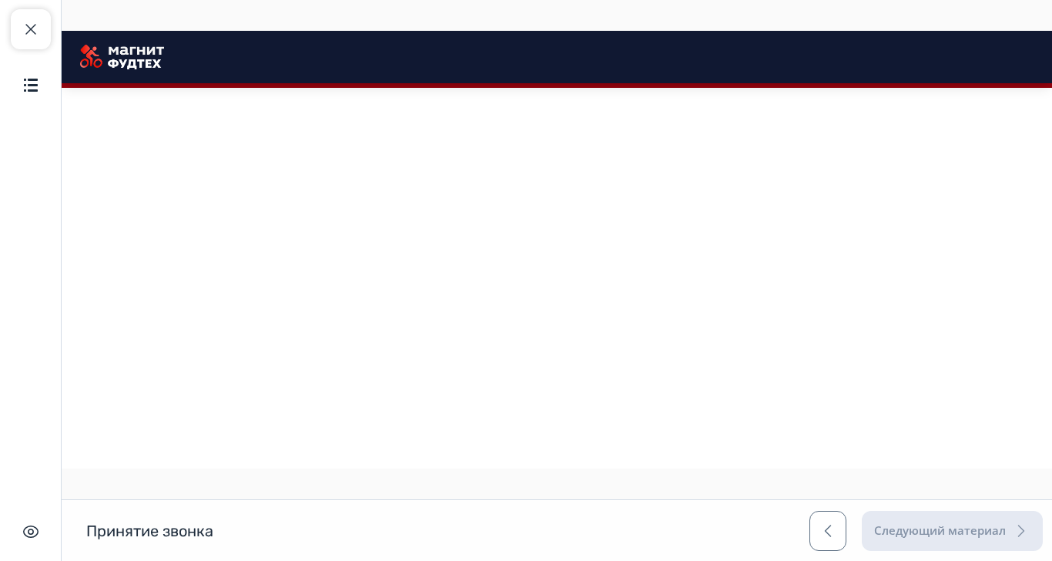
scroll to position [0, 0]
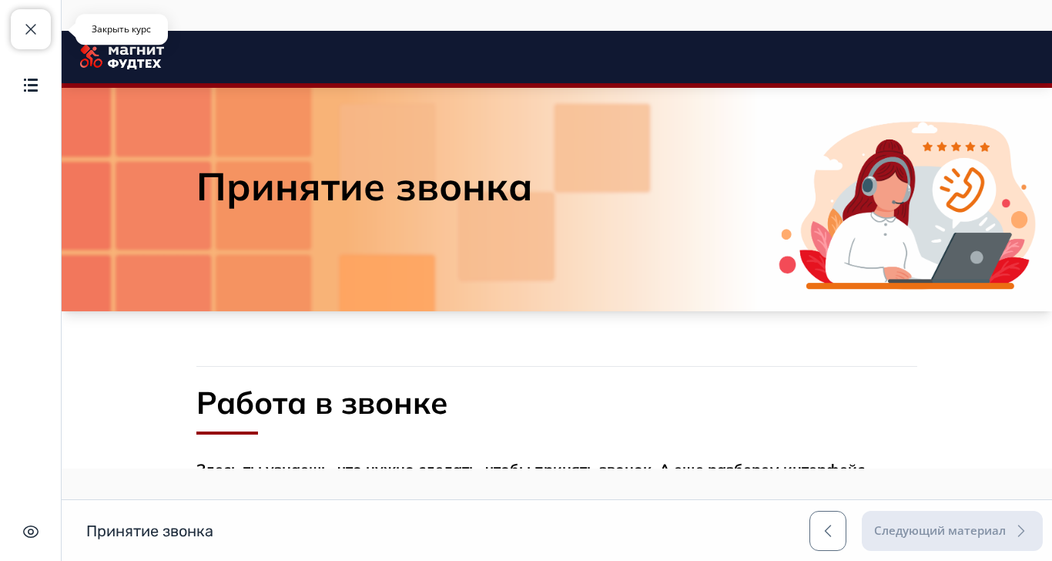
click at [40, 22] on button "Закрыть курс" at bounding box center [31, 29] width 40 height 40
